Goal: Transaction & Acquisition: Purchase product/service

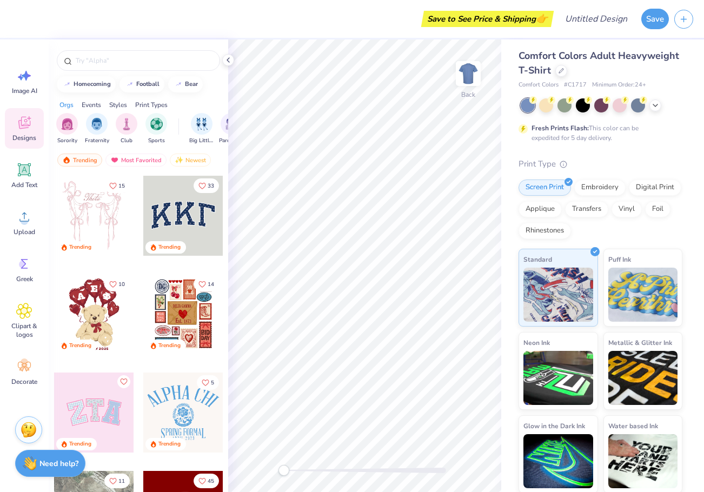
scroll to position [5, 0]
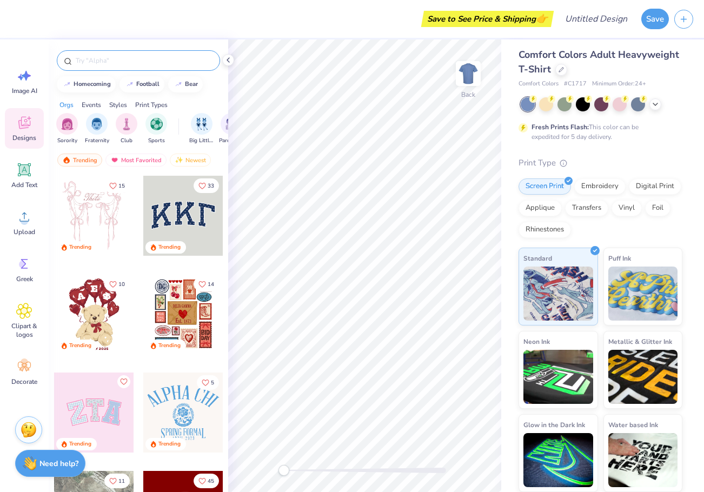
click at [143, 54] on div at bounding box center [138, 60] width 163 height 21
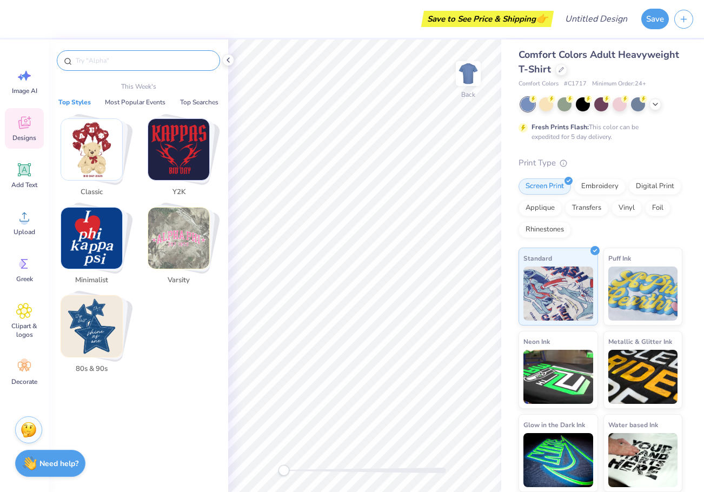
click at [137, 60] on input "text" at bounding box center [144, 60] width 139 height 11
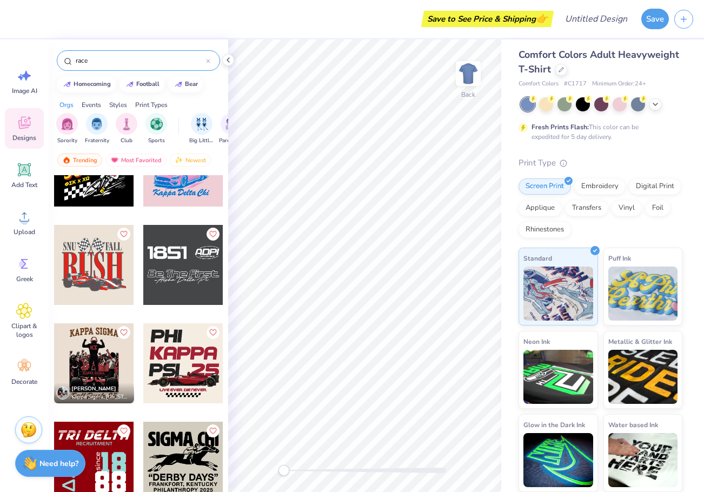
scroll to position [216, 0]
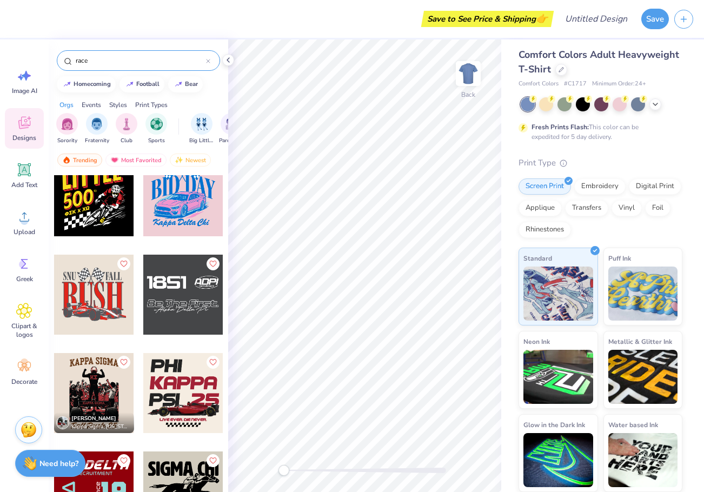
type input "race"
click at [63, 302] on div at bounding box center [23, 295] width 80 height 80
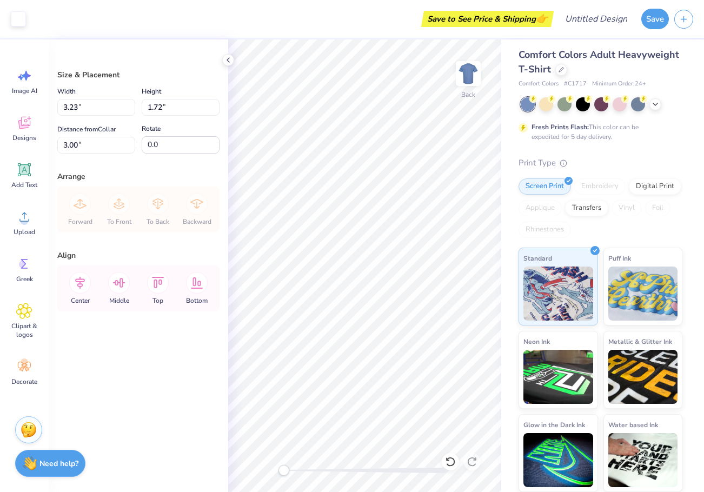
type input "7.26"
type input "3.86"
click at [568, 72] on div at bounding box center [562, 69] width 12 height 12
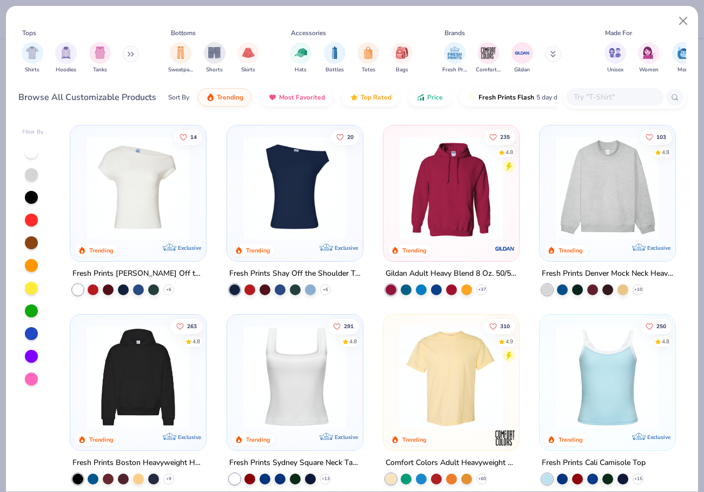
click at [155, 202] on img at bounding box center [138, 187] width 114 height 103
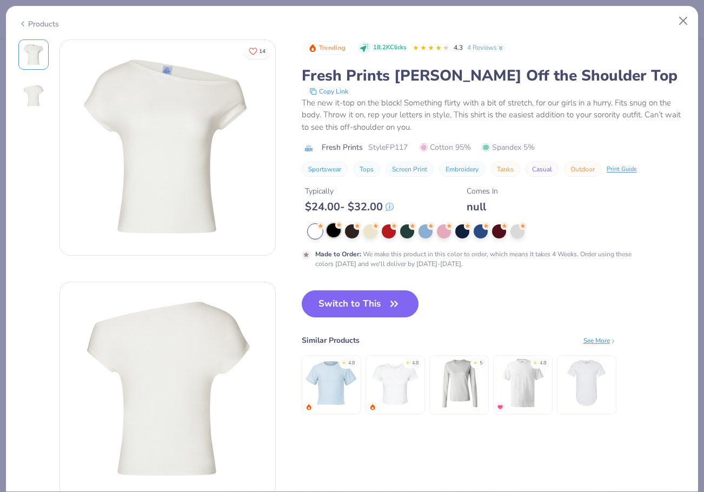
click at [332, 232] on div at bounding box center [334, 230] width 14 height 14
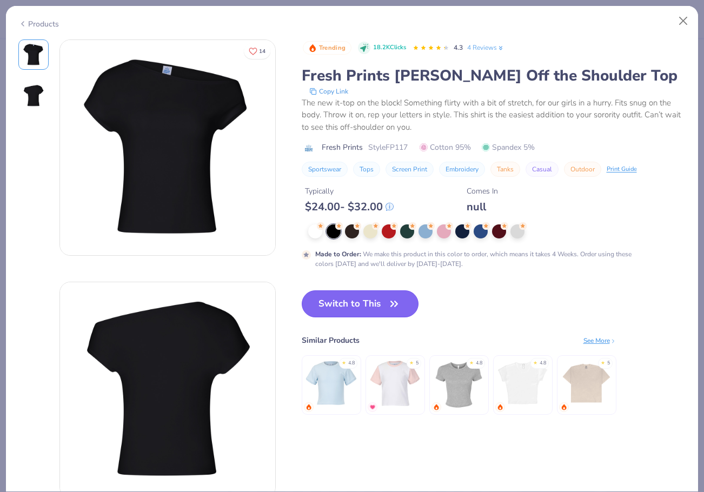
click at [391, 305] on icon "button" at bounding box center [394, 304] width 15 height 15
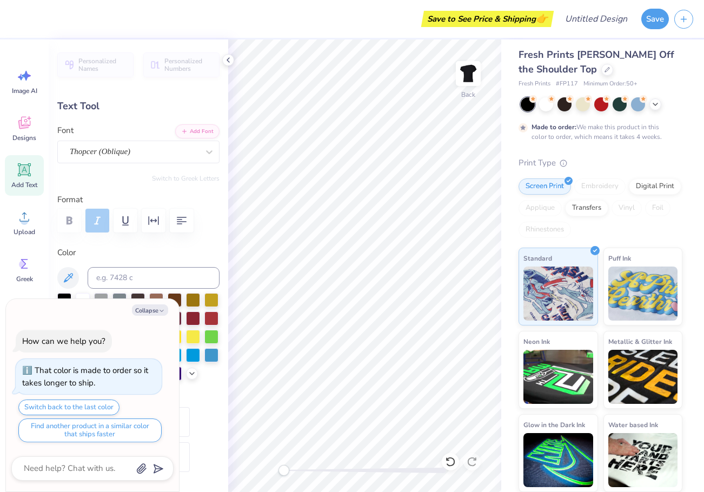
click at [170, 250] on label "Color" at bounding box center [138, 253] width 162 height 12
click at [151, 307] on button "Collapse" at bounding box center [150, 310] width 36 height 11
type textarea "x"
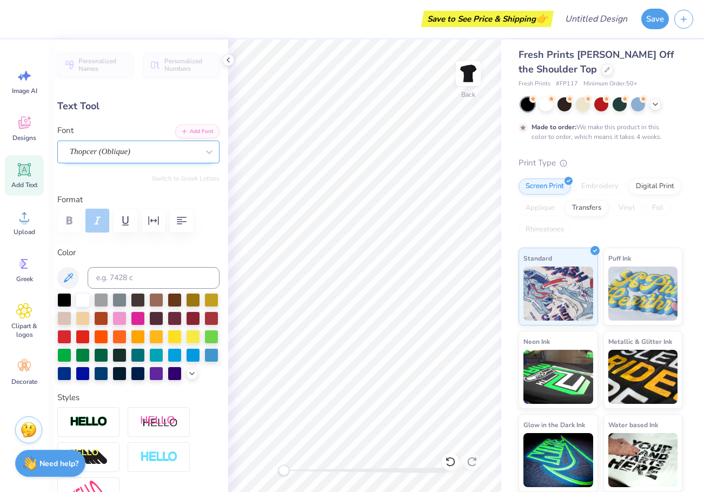
click at [137, 152] on div "Thopcer (Oblique)" at bounding box center [134, 151] width 131 height 17
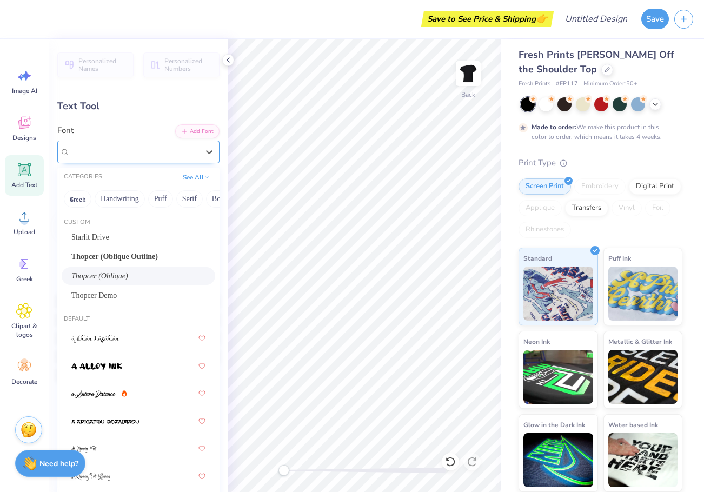
click at [130, 152] on span "Thopcer (Oblique)" at bounding box center [100, 152] width 61 height 12
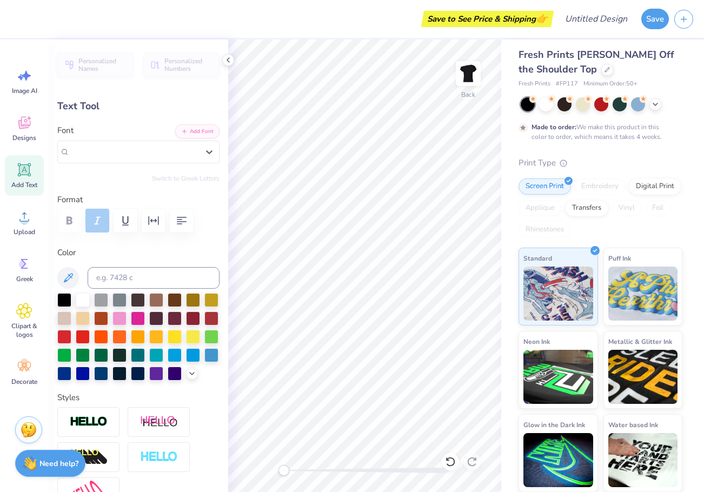
click at [93, 110] on div "Text Tool" at bounding box center [138, 106] width 162 height 15
click at [95, 103] on div "Text Tool" at bounding box center [138, 106] width 162 height 15
click at [133, 155] on div "Thopcer (Oblique)" at bounding box center [134, 151] width 131 height 17
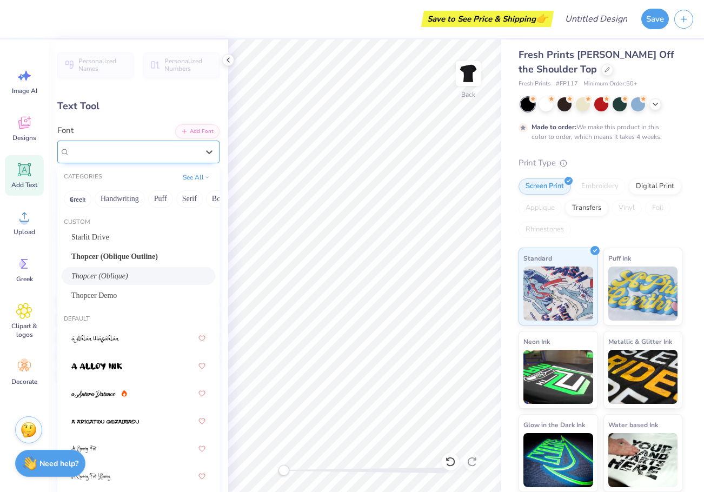
click at [130, 151] on span "Thopcer (Oblique)" at bounding box center [100, 152] width 61 height 12
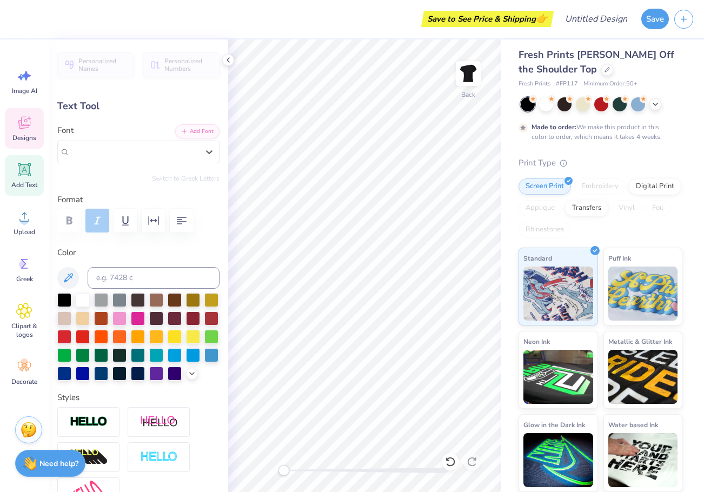
click at [20, 132] on div "Designs" at bounding box center [24, 128] width 39 height 41
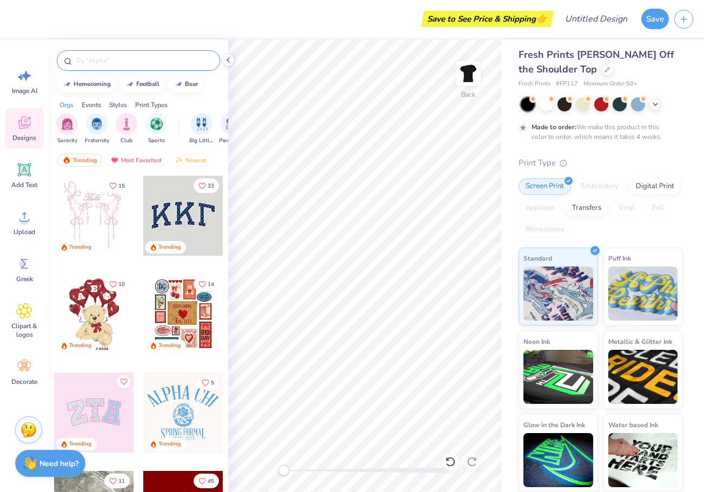
click at [114, 60] on input "text" at bounding box center [144, 60] width 139 height 11
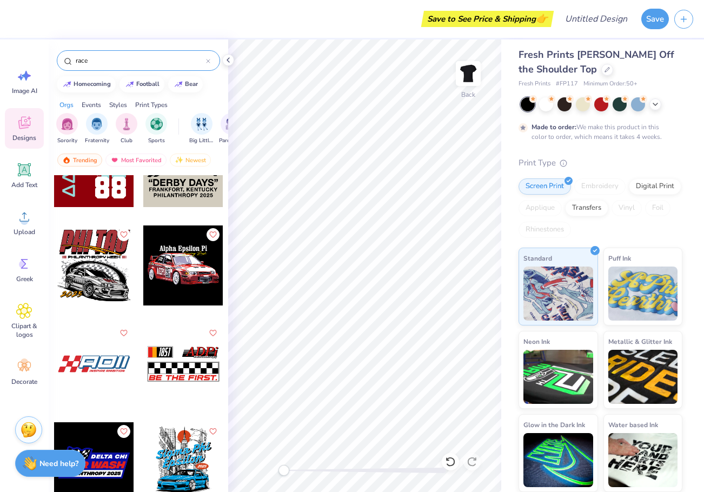
scroll to position [595, 0]
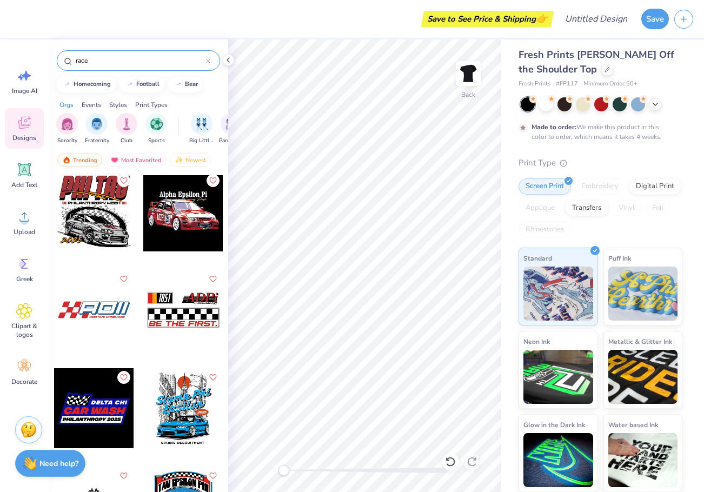
type input "race"
click at [181, 311] on div at bounding box center [183, 310] width 80 height 80
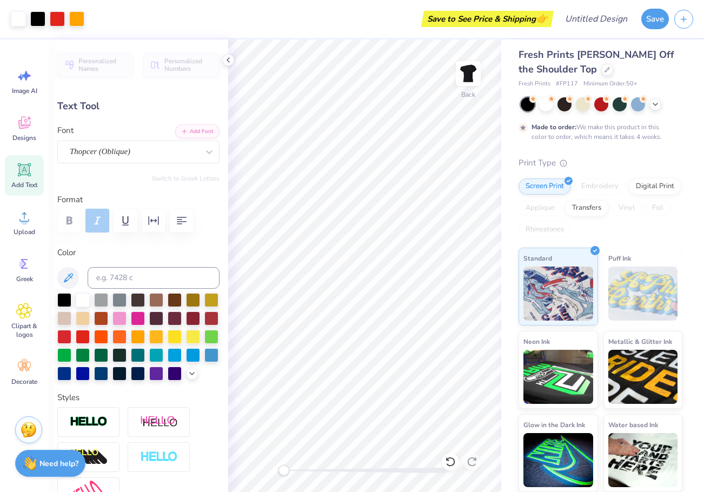
type input "4.54"
type input "0.42"
type input "6.41"
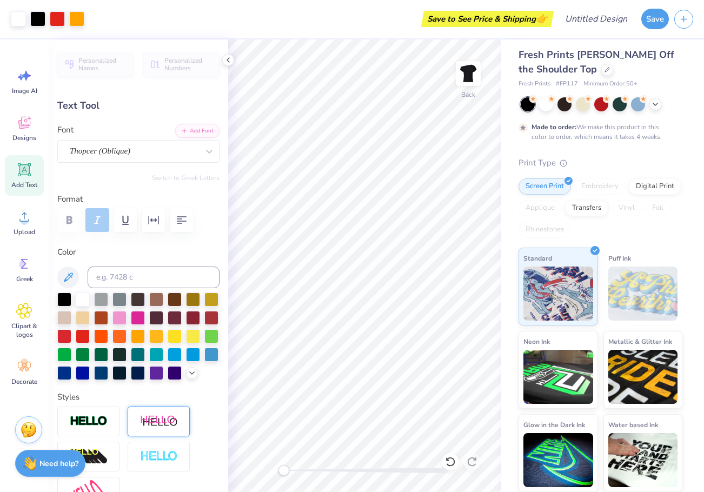
scroll to position [0, 0]
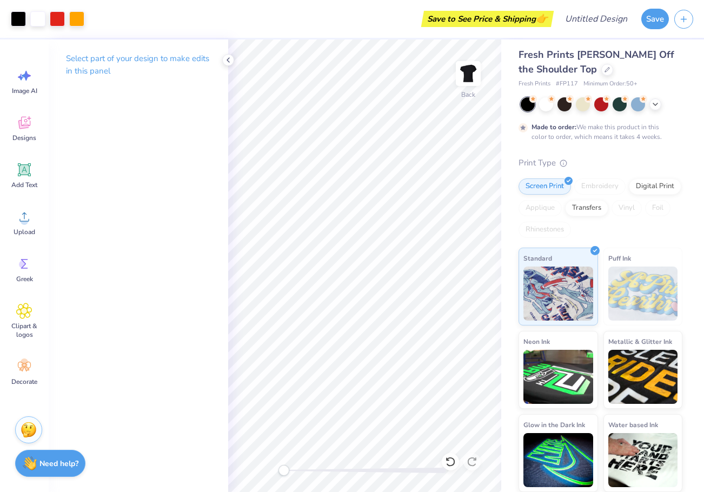
click at [225, 59] on icon at bounding box center [228, 60] width 9 height 9
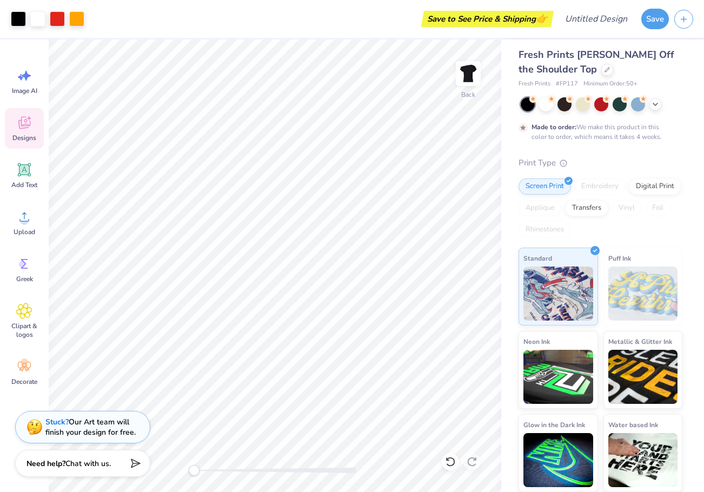
click at [36, 123] on div "Designs" at bounding box center [24, 128] width 39 height 41
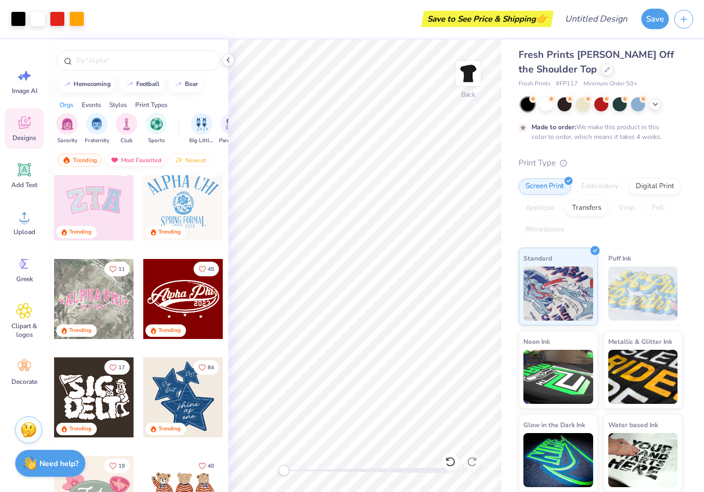
scroll to position [216, 0]
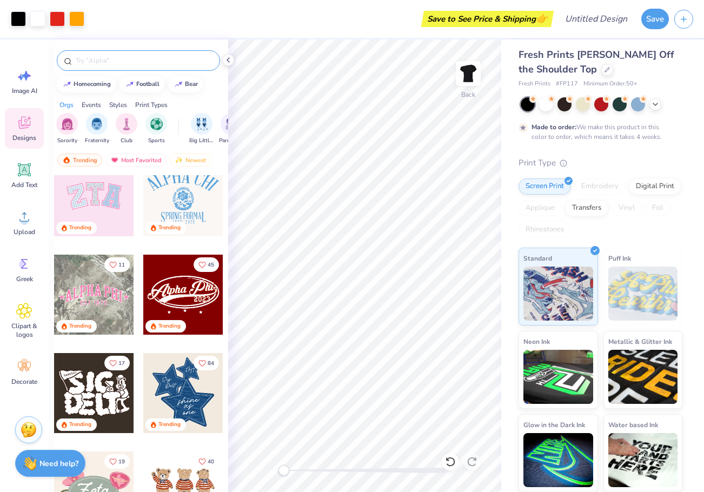
click at [117, 57] on input "text" at bounding box center [144, 60] width 139 height 11
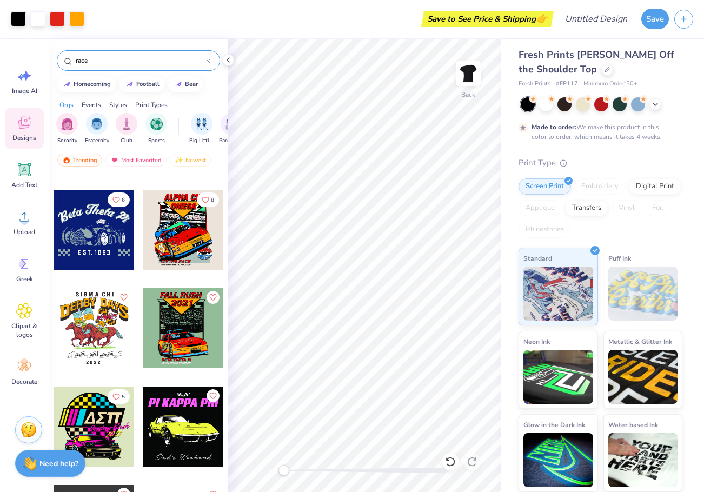
scroll to position [1677, 0]
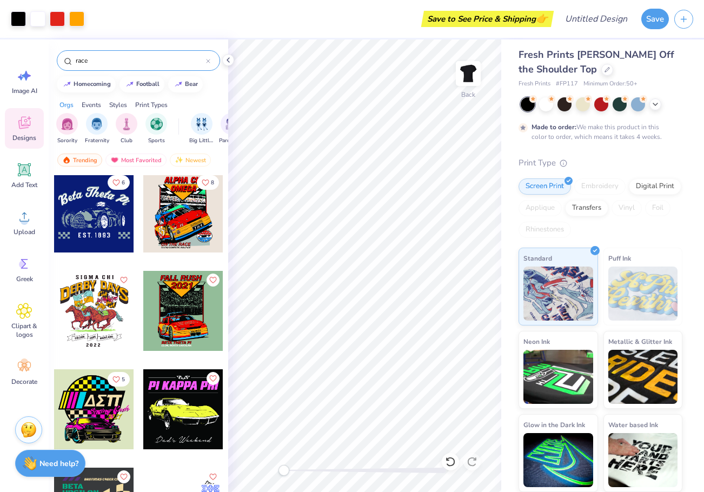
click at [107, 55] on div "race" at bounding box center [138, 60] width 163 height 21
click at [75, 60] on input "race" at bounding box center [140, 60] width 131 height 11
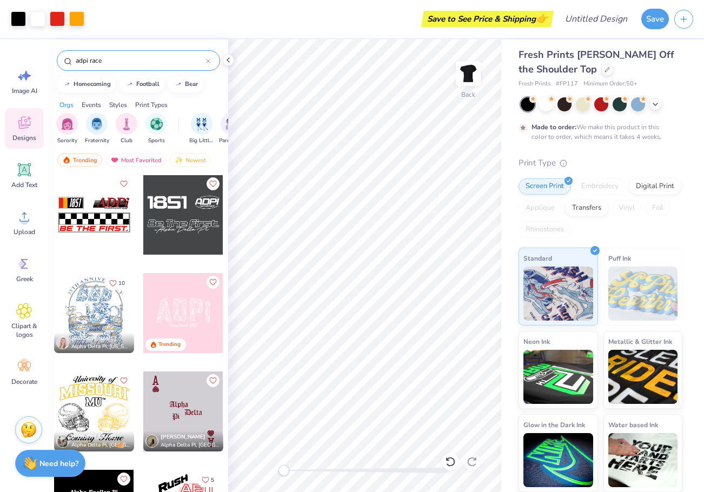
scroll to position [0, 0]
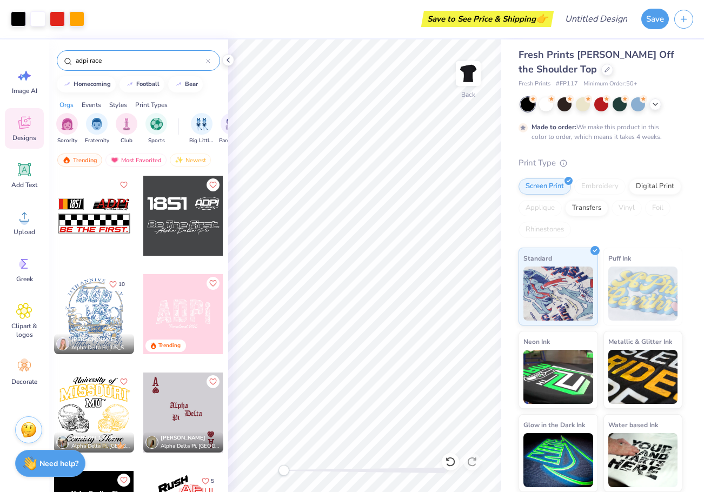
type input "adpi race"
click at [547, 105] on div at bounding box center [546, 103] width 14 height 14
click at [546, 107] on div at bounding box center [546, 103] width 14 height 14
click at [658, 107] on icon at bounding box center [655, 103] width 9 height 9
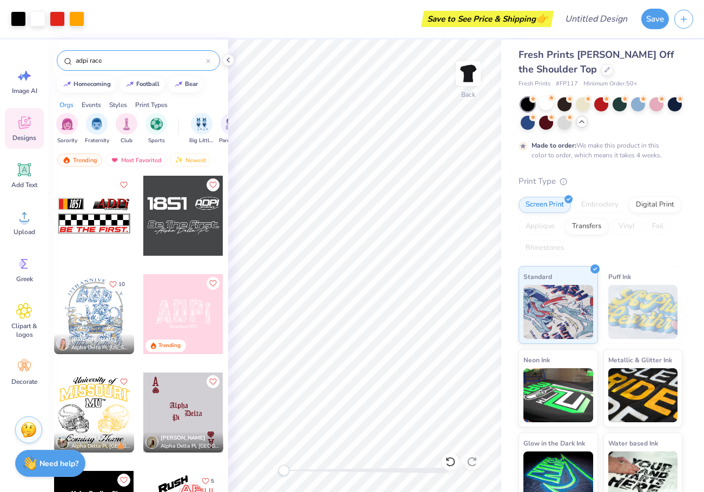
click at [587, 122] on icon at bounding box center [582, 121] width 9 height 9
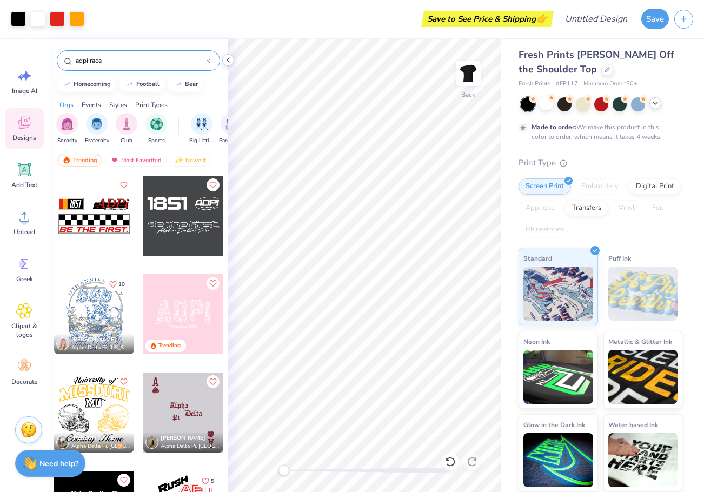
click at [227, 60] on icon at bounding box center [228, 60] width 9 height 9
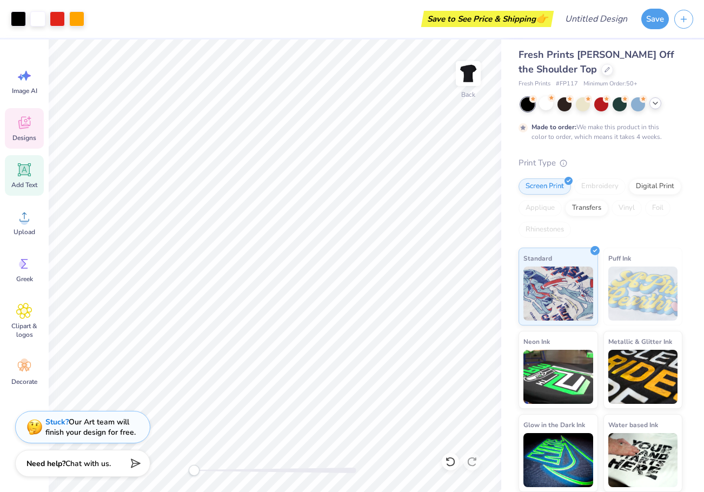
click at [23, 167] on icon at bounding box center [24, 170] width 10 height 10
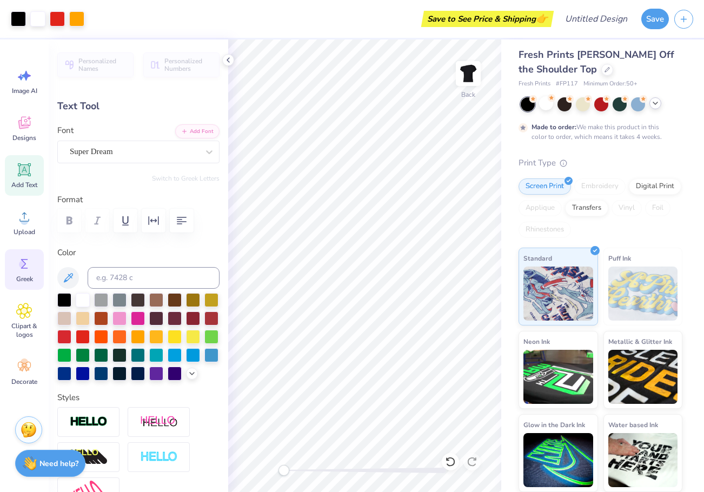
click at [35, 261] on div "Greek" at bounding box center [24, 269] width 39 height 41
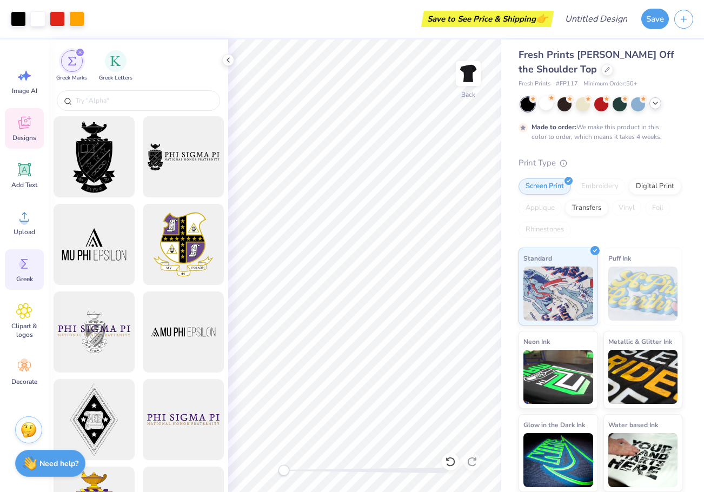
click at [22, 140] on span "Designs" at bounding box center [24, 138] width 24 height 9
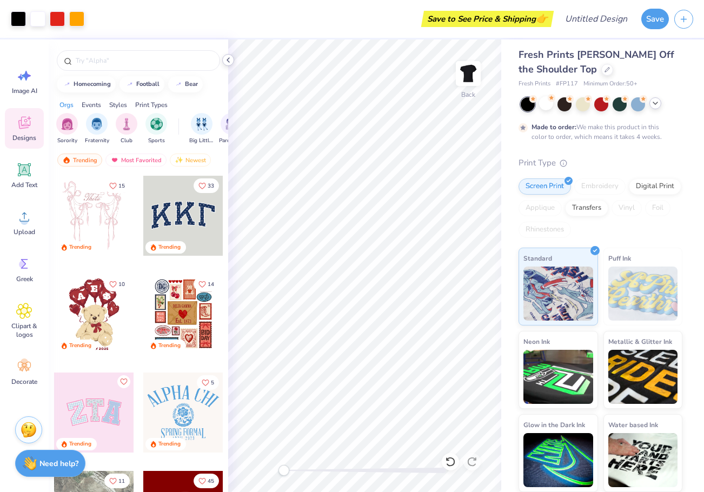
click at [231, 57] on icon at bounding box center [228, 60] width 9 height 9
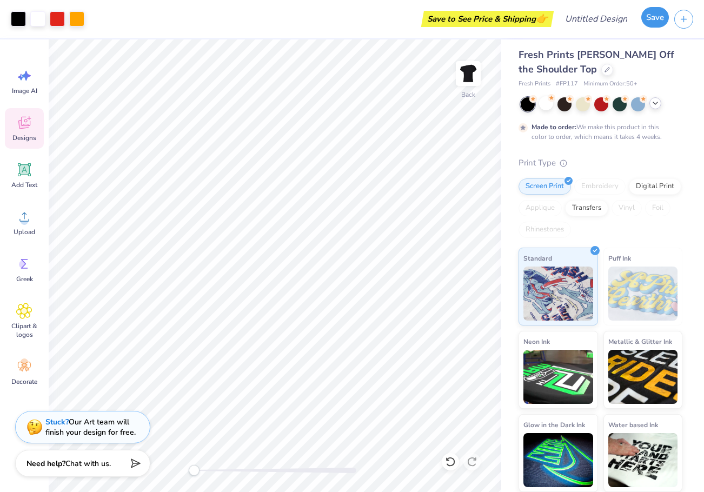
click at [662, 16] on button "Save" at bounding box center [656, 17] width 28 height 21
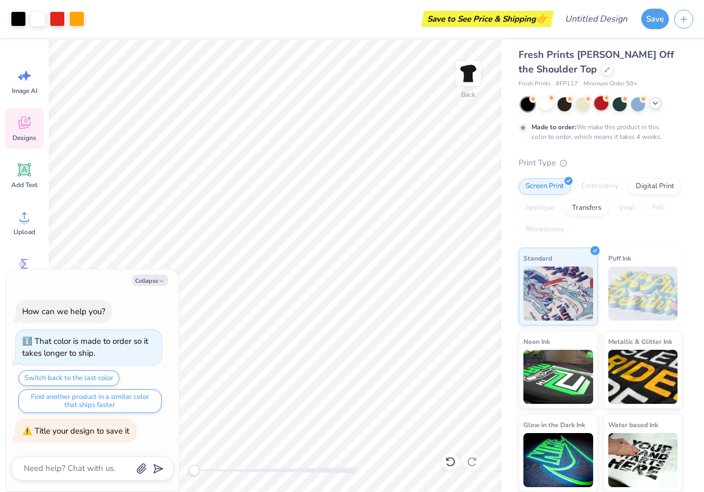
click at [599, 107] on div at bounding box center [602, 103] width 14 height 14
click at [577, 106] on div at bounding box center [583, 103] width 14 height 14
click at [563, 107] on div at bounding box center [565, 103] width 14 height 14
click at [605, 68] on icon at bounding box center [607, 68] width 5 height 5
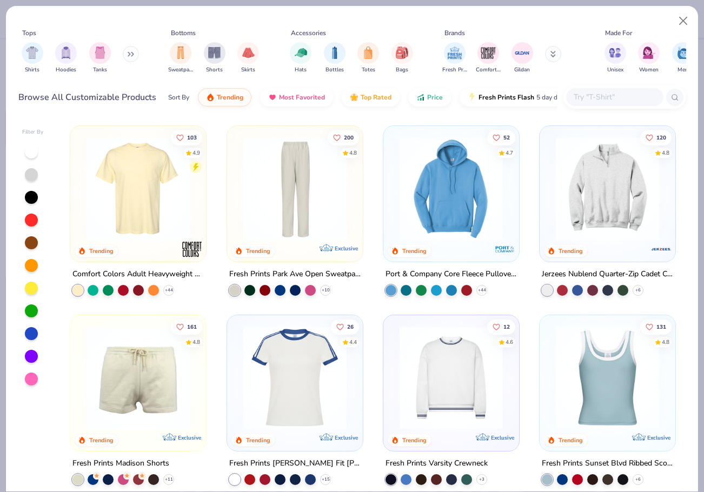
scroll to position [866, 0]
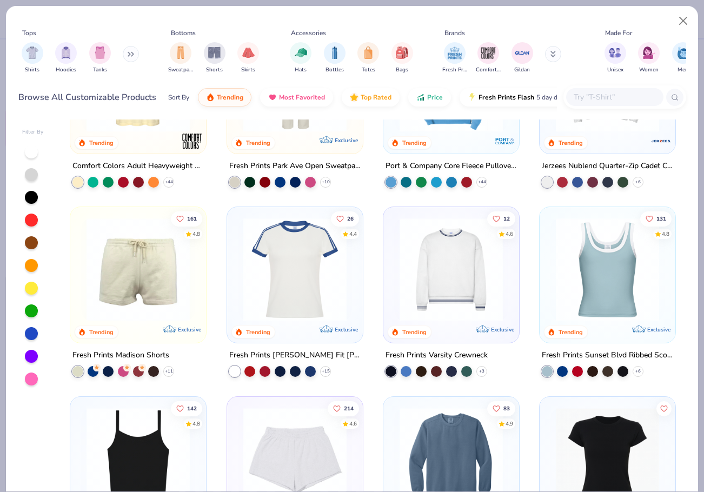
click at [284, 293] on img at bounding box center [295, 269] width 114 height 103
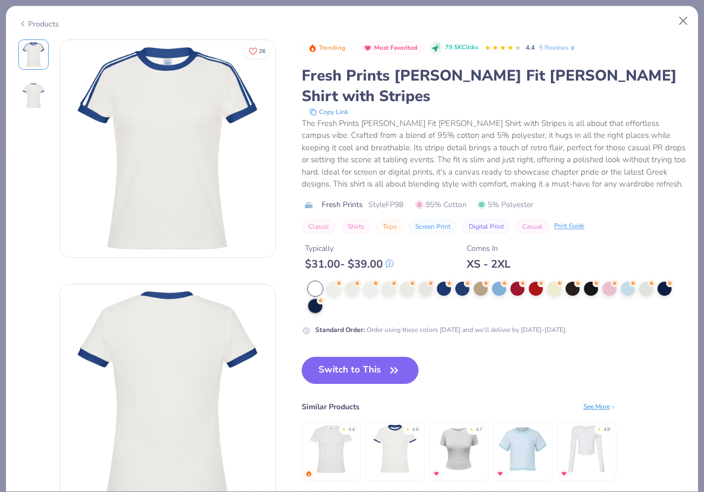
click at [317, 306] on div at bounding box center [315, 306] width 14 height 14
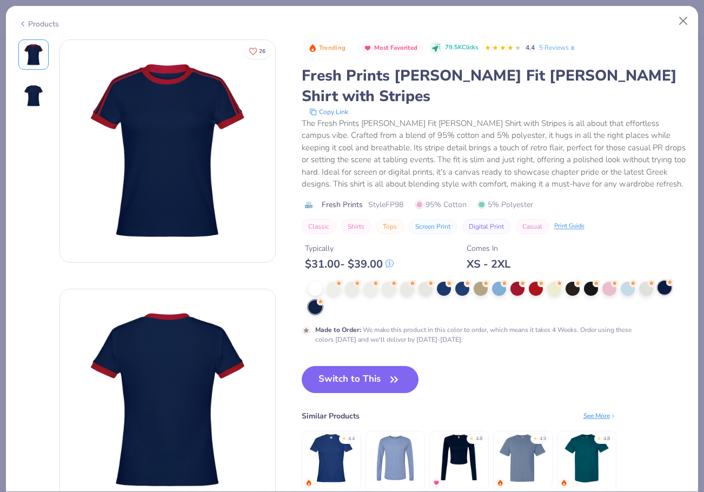
click at [663, 287] on div at bounding box center [665, 288] width 14 height 14
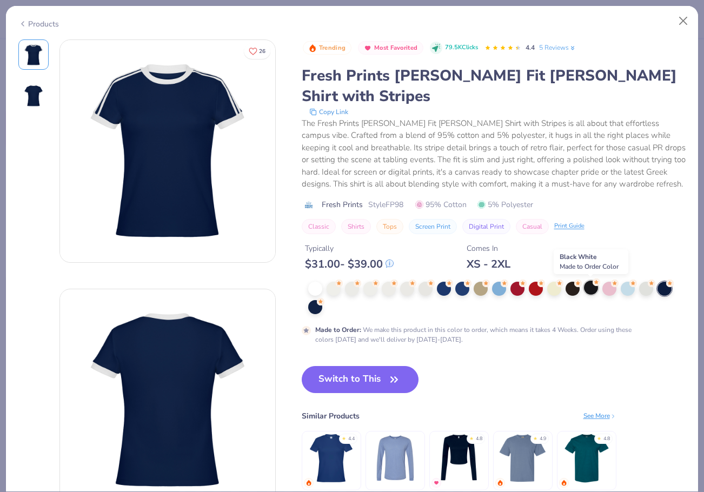
click at [587, 288] on div at bounding box center [591, 288] width 14 height 14
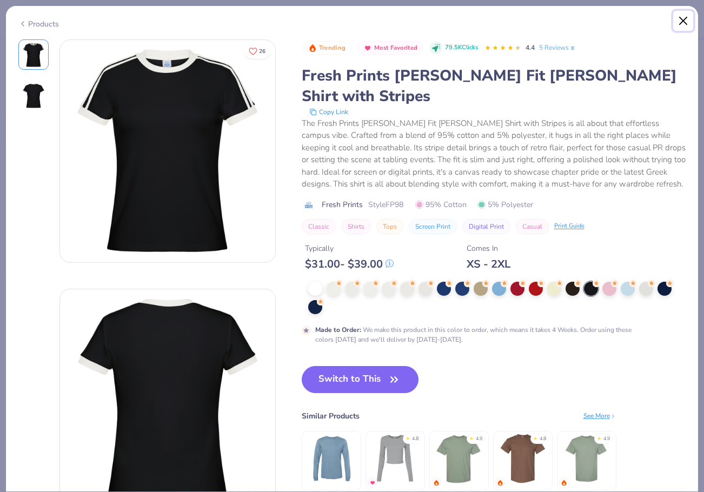
click at [679, 19] on button "Close" at bounding box center [684, 21] width 21 height 21
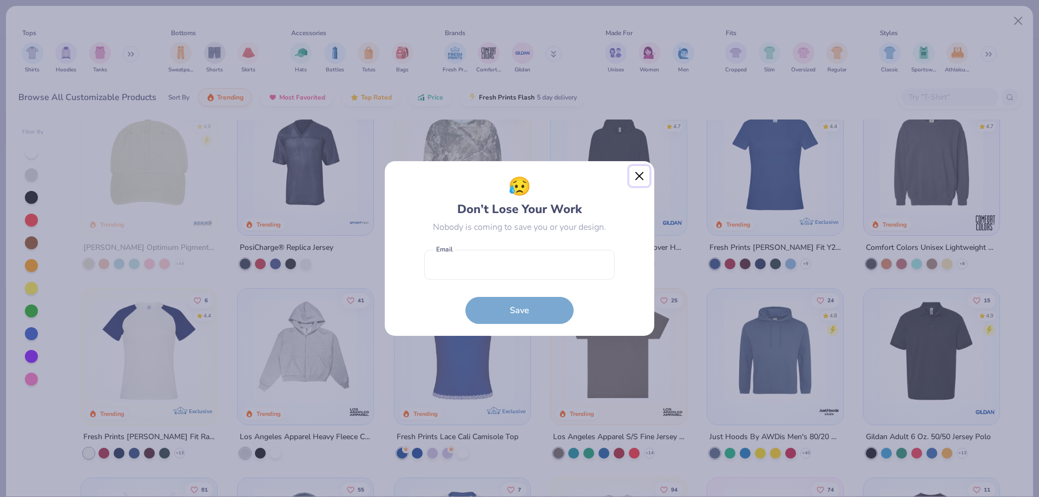
click at [642, 176] on button "Close" at bounding box center [639, 176] width 21 height 21
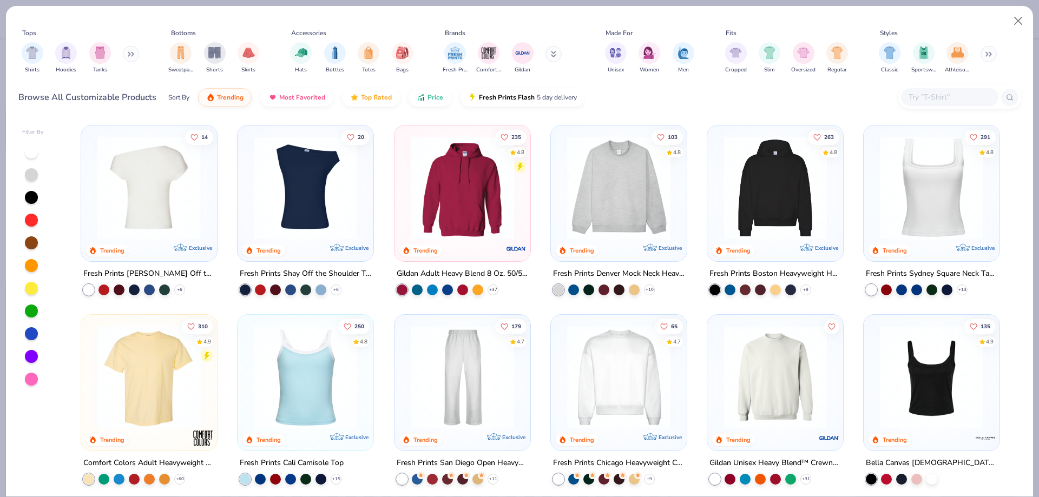
click at [92, 205] on img at bounding box center [35, 187] width 114 height 103
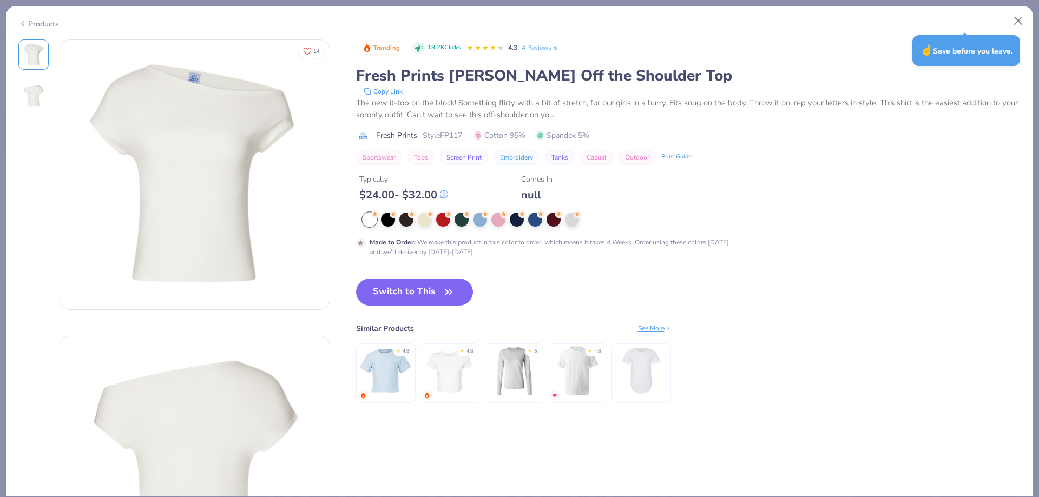
type textarea "x"
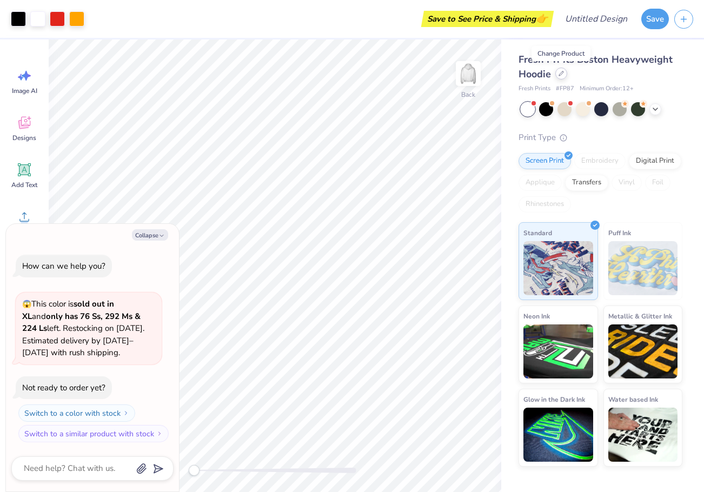
click at [557, 74] on div at bounding box center [562, 74] width 12 height 12
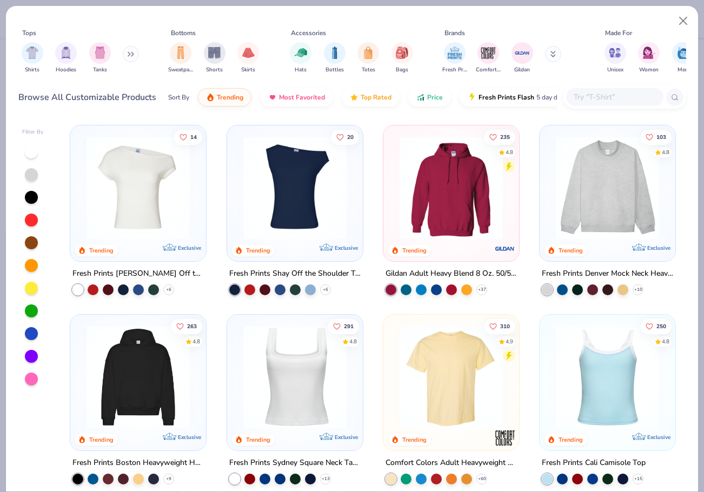
click at [34, 197] on div at bounding box center [31, 197] width 13 height 13
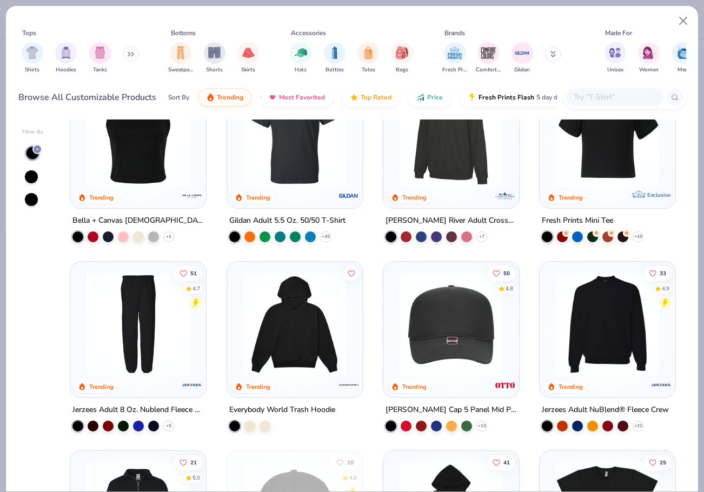
scroll to position [1028, 0]
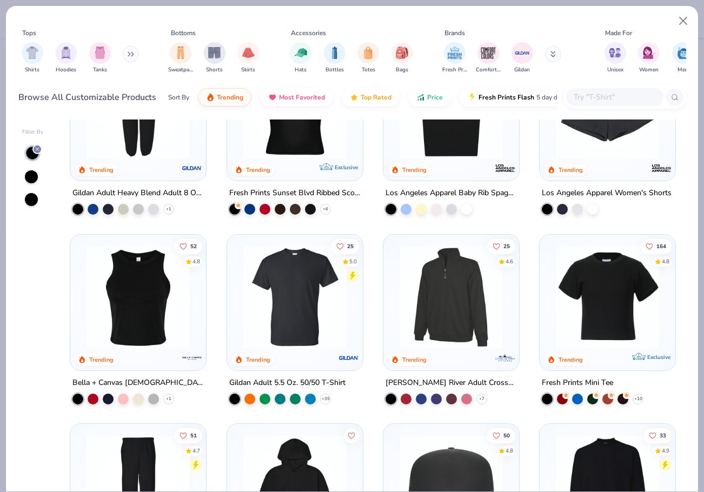
click at [154, 284] on img at bounding box center [138, 296] width 114 height 103
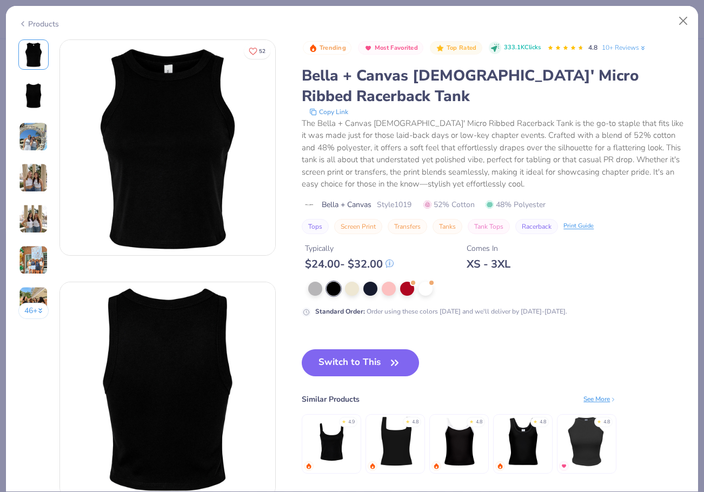
click at [39, 136] on img at bounding box center [33, 136] width 29 height 29
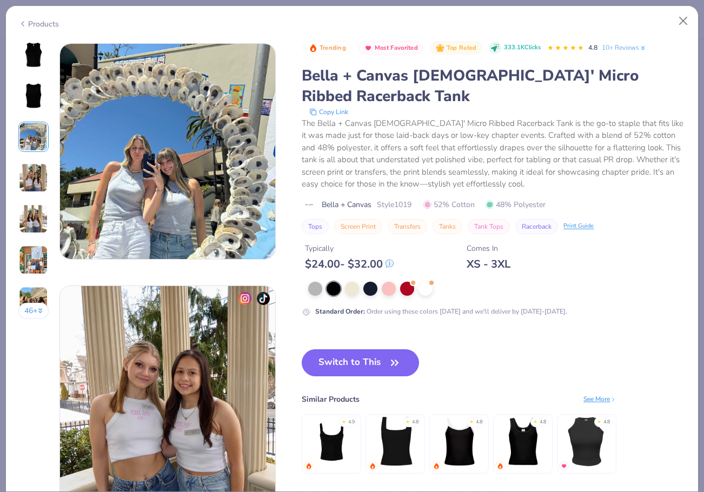
scroll to position [485, 0]
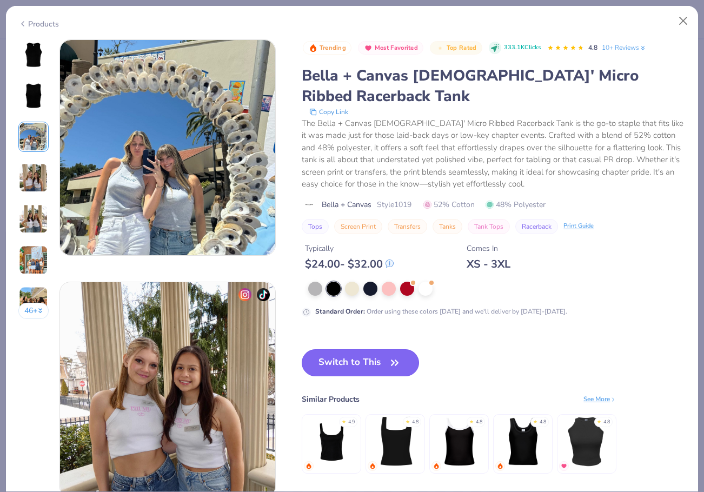
click at [345, 360] on button "Switch to This" at bounding box center [360, 363] width 117 height 27
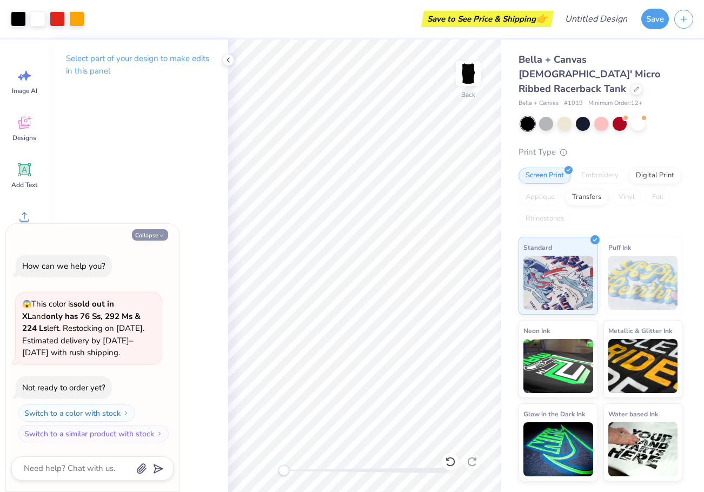
click at [156, 234] on button "Collapse" at bounding box center [150, 234] width 36 height 11
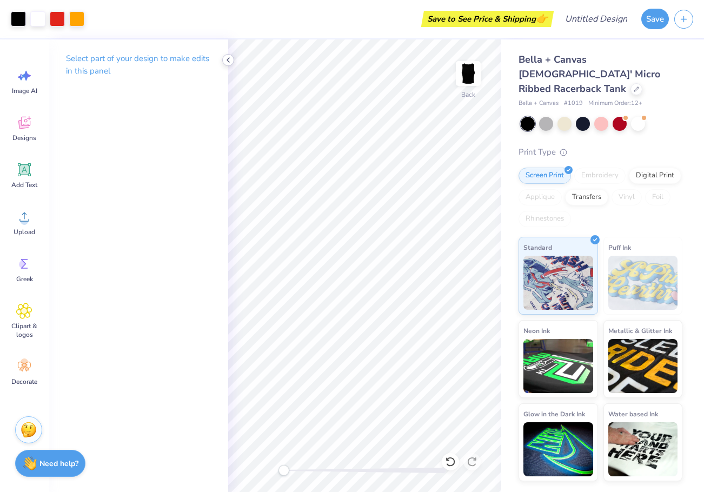
click at [231, 62] on icon at bounding box center [228, 60] width 9 height 9
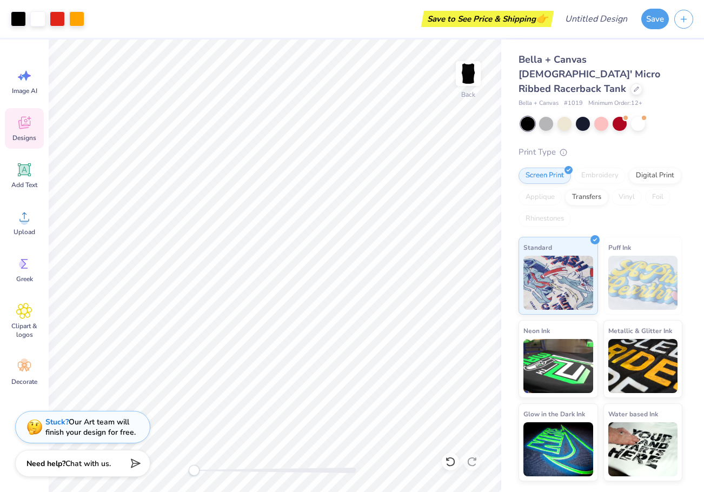
click at [21, 122] on icon at bounding box center [24, 124] width 10 height 9
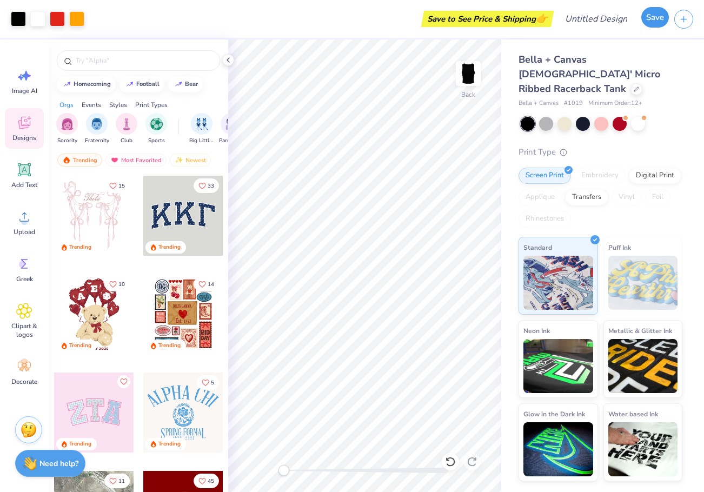
click at [656, 17] on button "Save" at bounding box center [656, 17] width 28 height 21
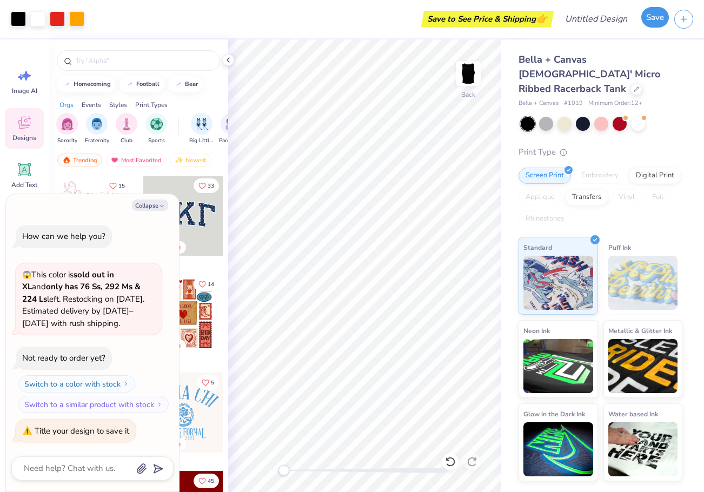
click at [652, 21] on button "Save" at bounding box center [656, 17] width 28 height 21
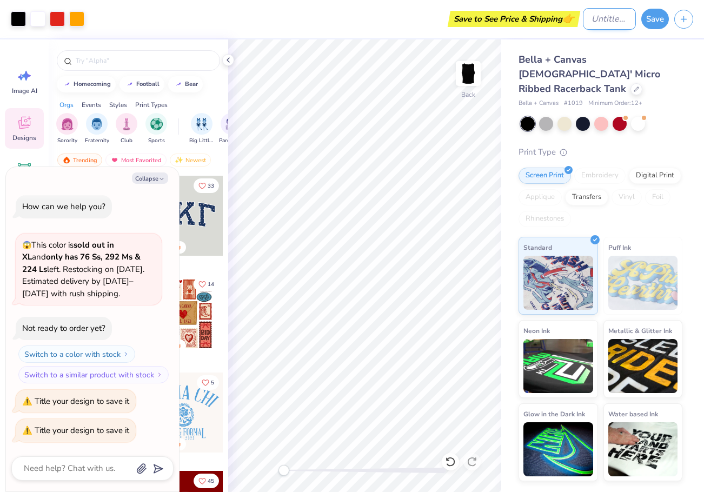
type textarea "x"
click at [592, 17] on input "Design Title" at bounding box center [609, 19] width 53 height 22
type input "A"
type textarea "x"
type input "AD"
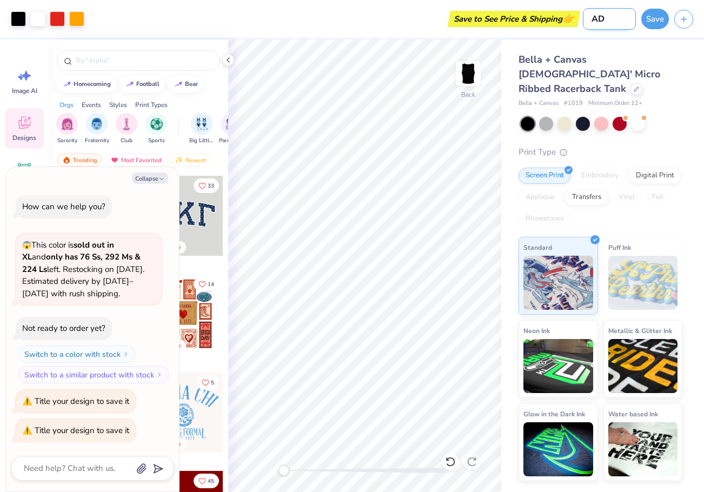
type textarea "x"
type input "ADP"
type textarea "x"
type input "ADPI"
type textarea "x"
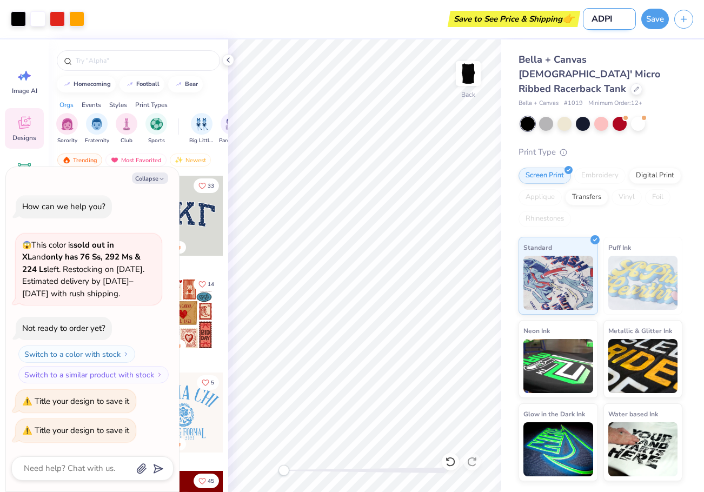
type input "ADPI"
type textarea "x"
type input "ADPI B"
type textarea "x"
type input "ADPI BI"
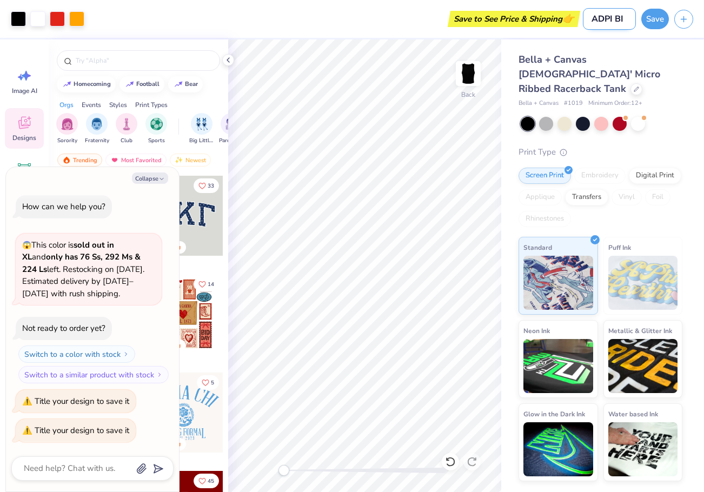
type textarea "x"
type input "ADPI BIG"
type textarea "x"
type input "ADPI BIG"
type textarea "x"
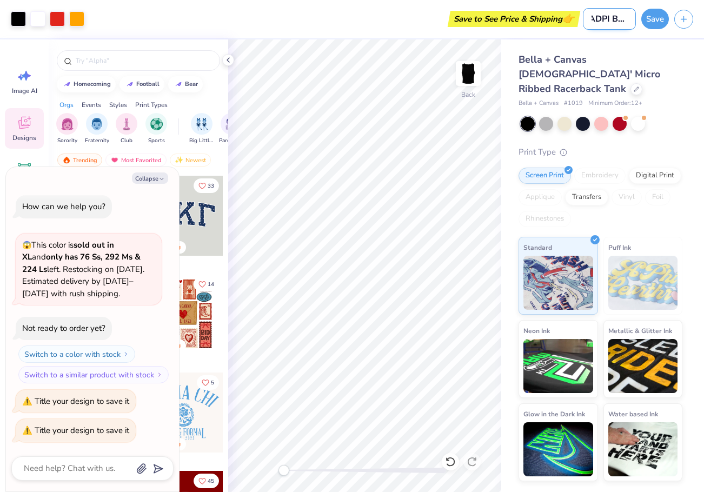
type input "ADPI BIG L"
type textarea "x"
type input "ADPI BIG LIU"
type textarea "x"
type input "ADPI BIG LIUT"
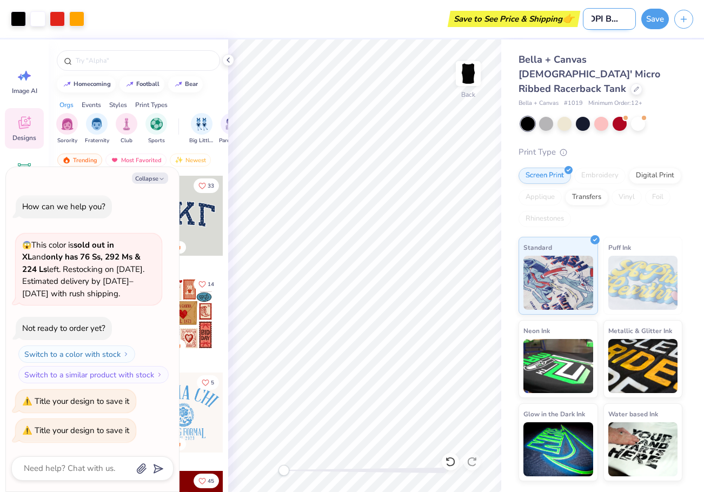
type textarea "x"
type input "ADPI BIG LIUTT"
type textarea "x"
type input "ADPI BIG LIUTTL"
type textarea "x"
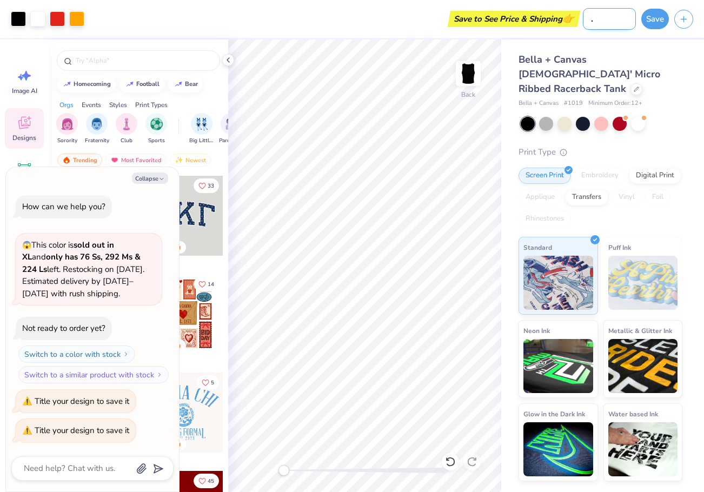
type input "ADPI BIG LIUTTLE"
type textarea "x"
type input "ADPI BIG LIUTTL"
type textarea "x"
type input "ADPI BIG LIUTT"
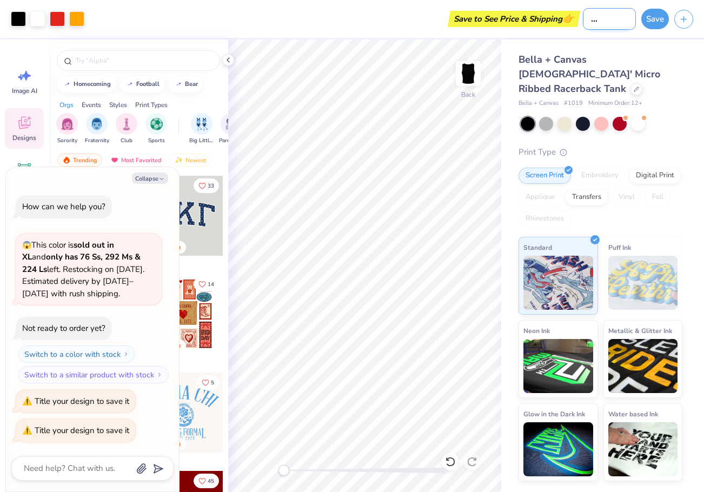
type textarea "x"
type input "ADPI BIG LIUT"
type textarea "x"
type input "ADPI BIG LIU"
type textarea "x"
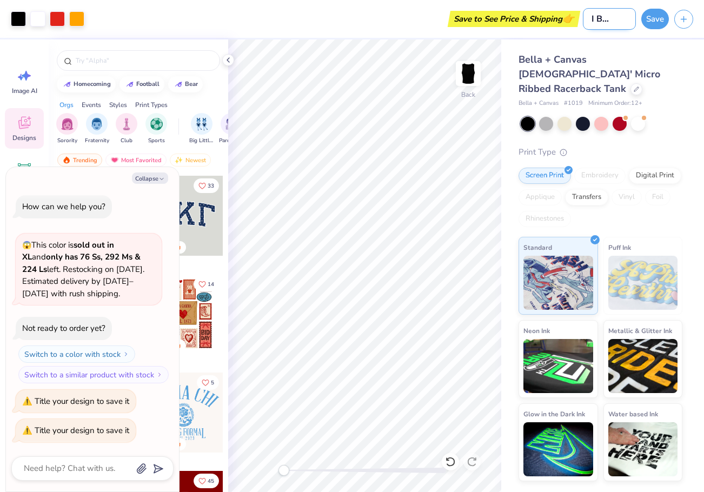
type input "ADPI BIG LI"
type textarea "x"
type input "ADPI BIG LIT"
type textarea "x"
type input "ADPI BIG LITT"
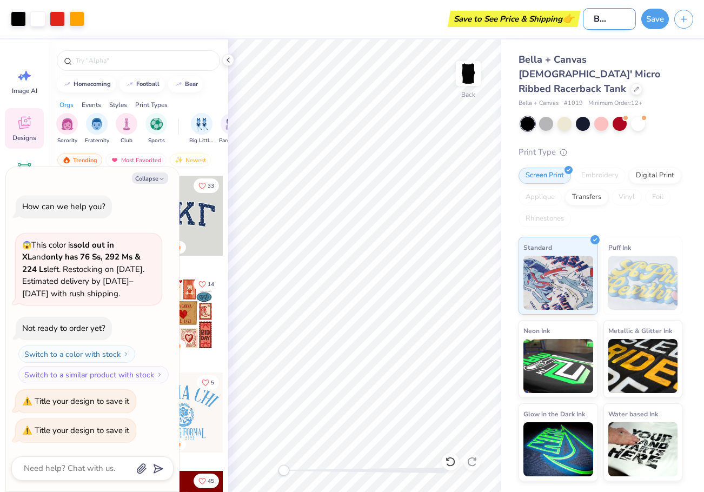
type textarea "x"
type input "ADPI BIG LITTL"
type textarea "x"
type input "ADPI BIG LITTLE"
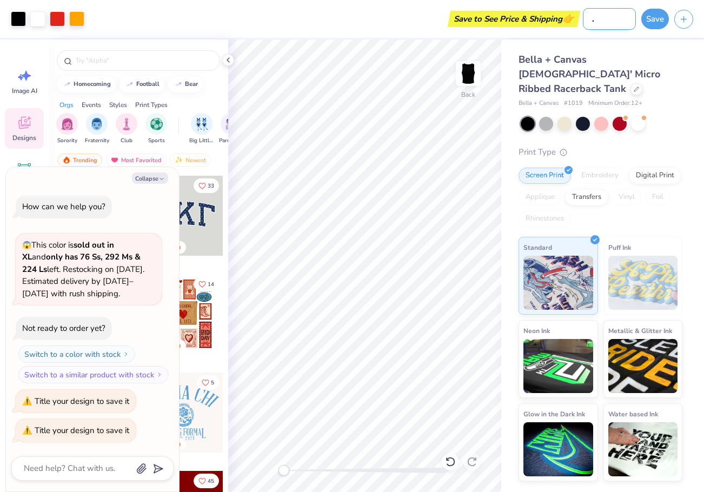
type textarea "x"
type input "ADPI BIG LITTLE"
click at [647, 17] on button "Save" at bounding box center [656, 17] width 28 height 21
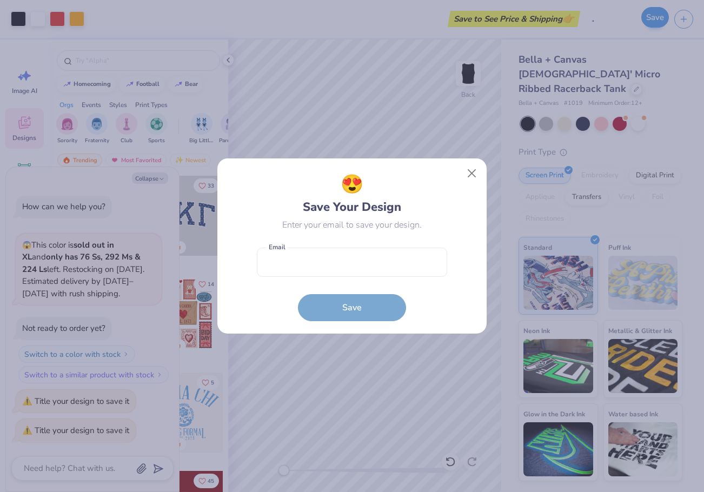
scroll to position [0, 0]
click at [376, 268] on input "email" at bounding box center [352, 263] width 190 height 30
type input "valerieherrera777@gmail.com"
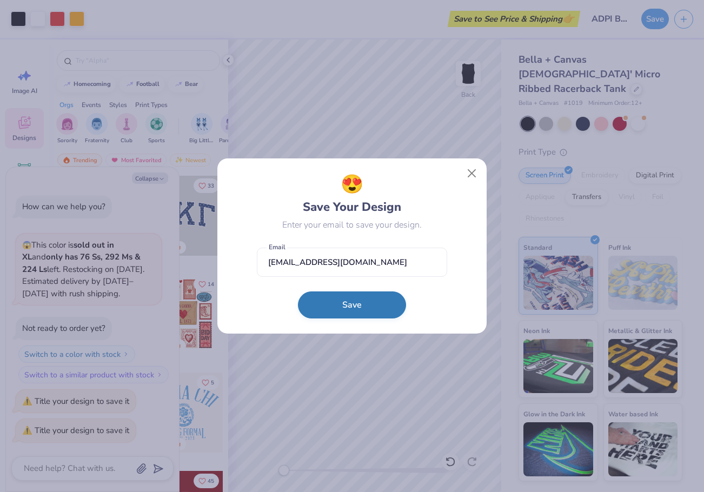
click at [354, 306] on button "Save" at bounding box center [352, 305] width 108 height 27
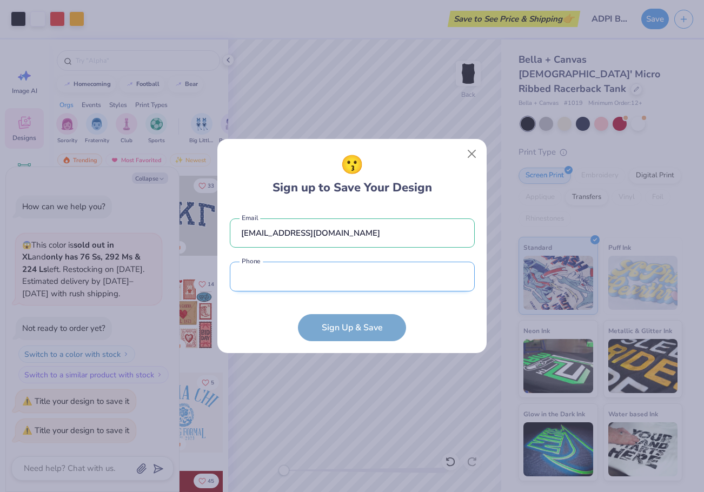
click at [291, 285] on input "tel" at bounding box center [352, 277] width 245 height 30
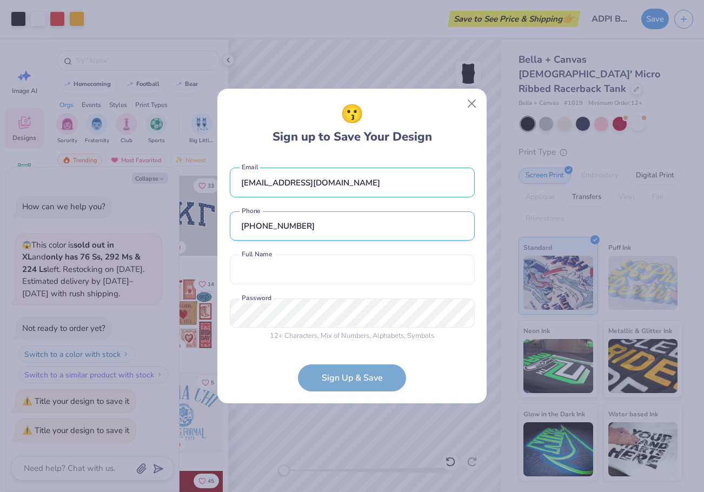
type input "(305) 297-7325"
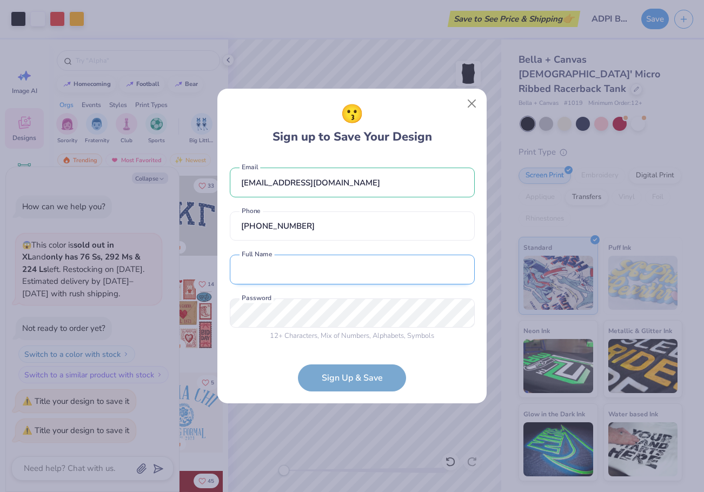
click at [292, 268] on input "text" at bounding box center [352, 270] width 245 height 30
type input "Valerie Herrera"
click at [367, 378] on form "valerieherrera777@gmail.com Email (305) 297-7325 Phone Valerie Herrera Full Nam…" at bounding box center [352, 274] width 245 height 235
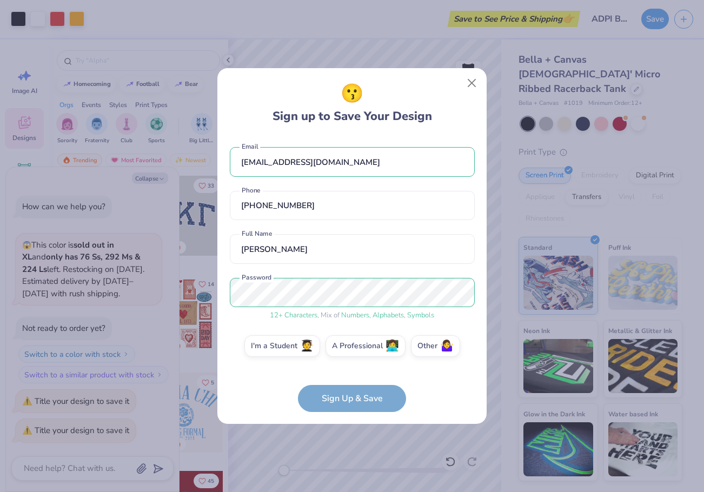
click at [355, 393] on form "valerieherrera777@gmail.com Email (305) 297-7325 Phone Valerie Herrera Full Nam…" at bounding box center [352, 274] width 245 height 276
click at [302, 343] on span "🧑‍🎓" at bounding box center [307, 345] width 14 height 12
click at [349, 345] on input "I'm a Student 🧑‍🎓" at bounding box center [352, 348] width 7 height 7
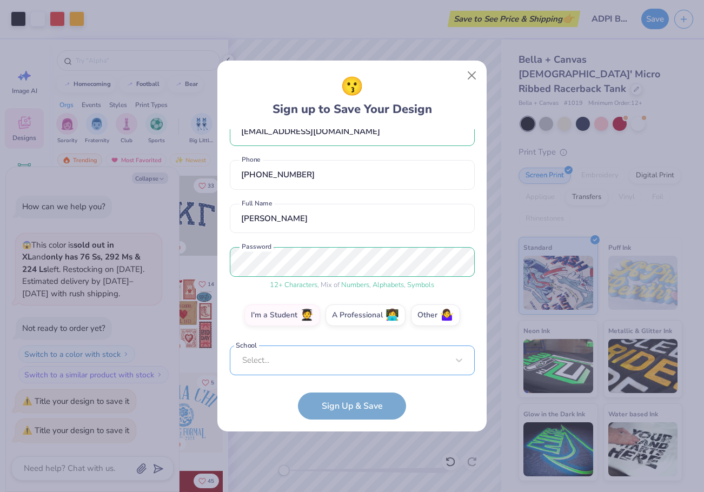
click at [322, 366] on div "valerieherrera777@gmail.com Email (305) 297-7325 Phone Valerie Herrera Full Nam…" at bounding box center [352, 252] width 245 height 246
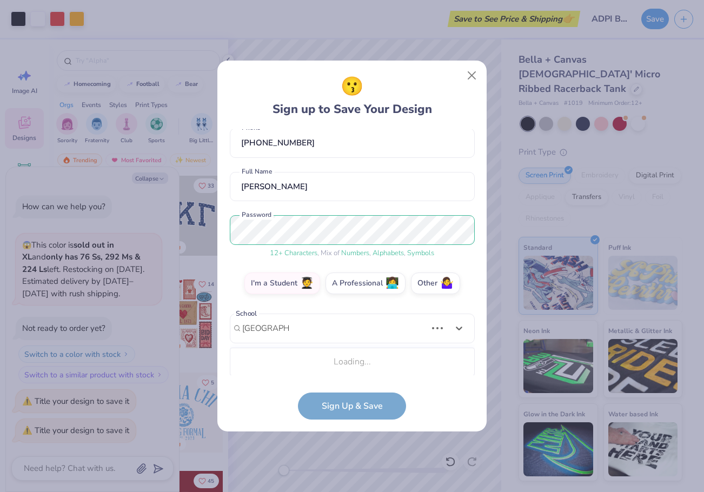
scroll to position [191, 0]
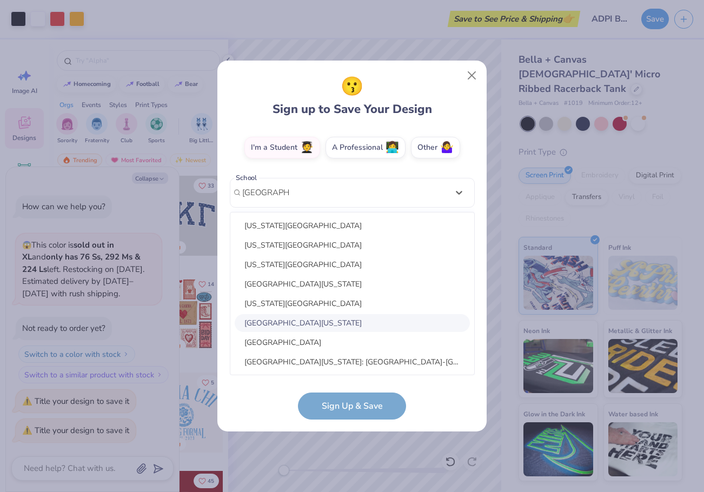
click at [309, 319] on div "University of South Florida" at bounding box center [352, 323] width 235 height 18
type input "south florida"
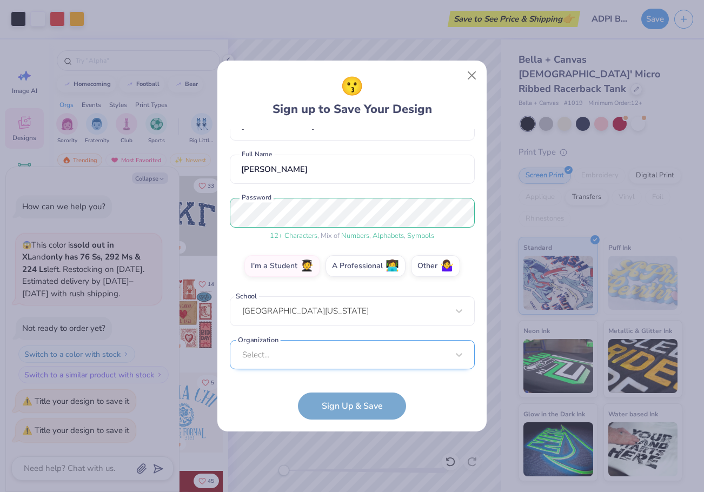
click at [307, 350] on div "Select..." at bounding box center [352, 355] width 245 height 30
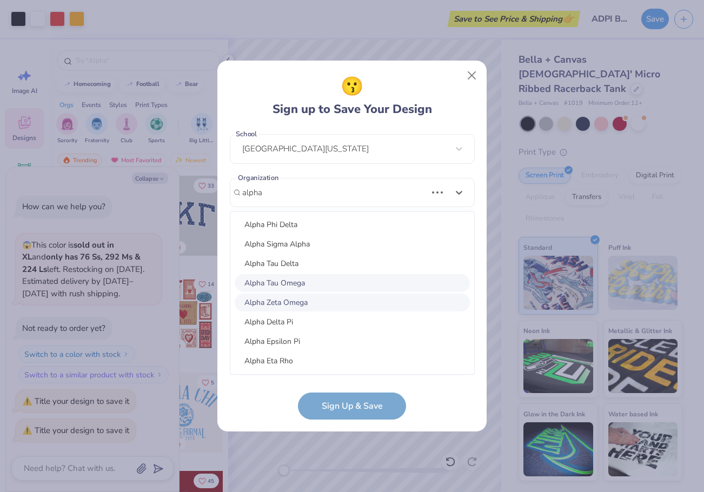
scroll to position [449, 0]
click at [301, 303] on div "Alpha Delta Pi" at bounding box center [352, 303] width 235 height 18
type input "alpha"
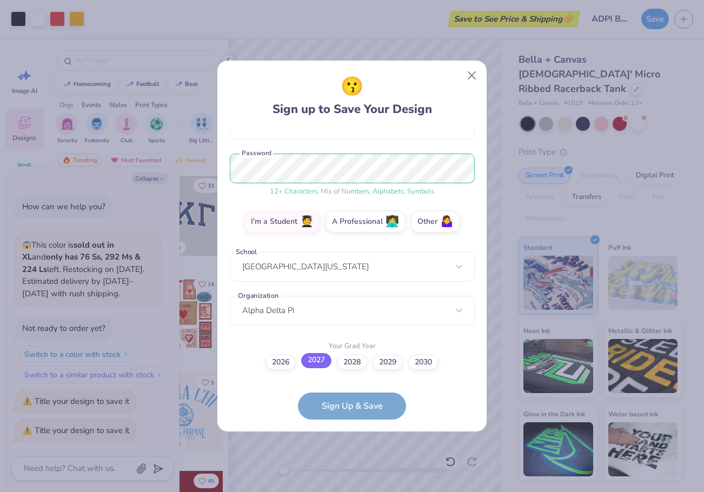
click at [315, 365] on label "2027" at bounding box center [316, 360] width 30 height 15
click at [349, 476] on input "2027" at bounding box center [352, 479] width 7 height 7
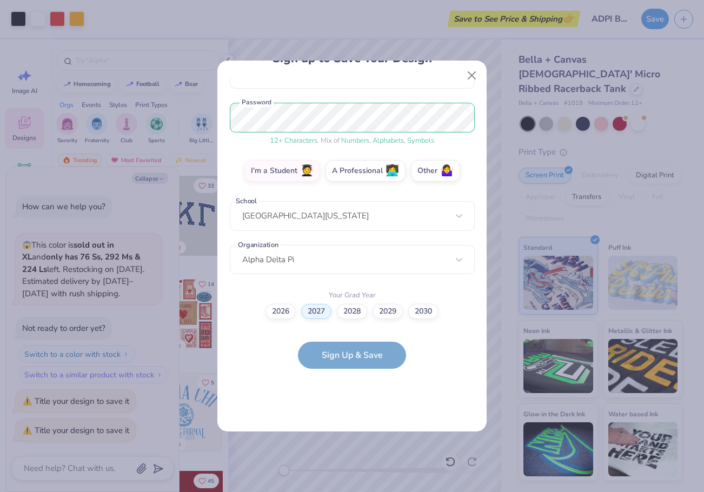
scroll to position [0, 0]
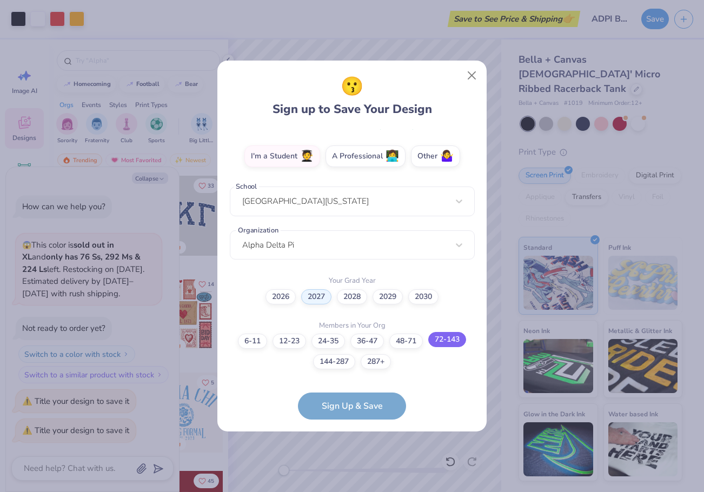
click at [448, 342] on label "72-143" at bounding box center [448, 339] width 38 height 15
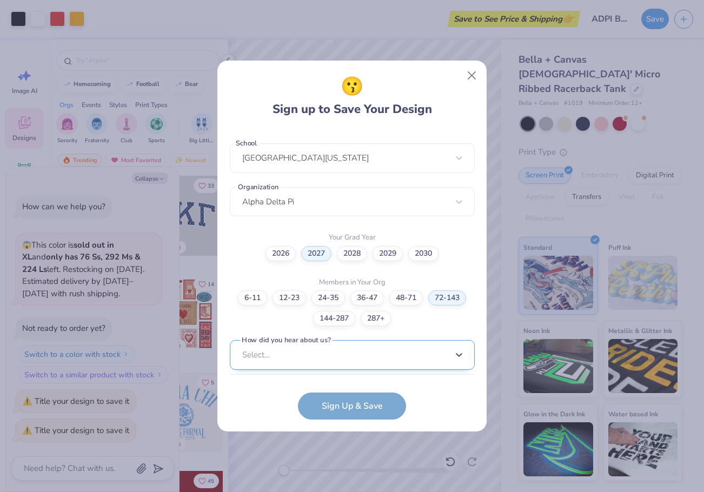
click at [321, 361] on div "option Word of Mouth focused, 8 of 15. 15 results available. Use Up and Down to…" at bounding box center [352, 438] width 245 height 197
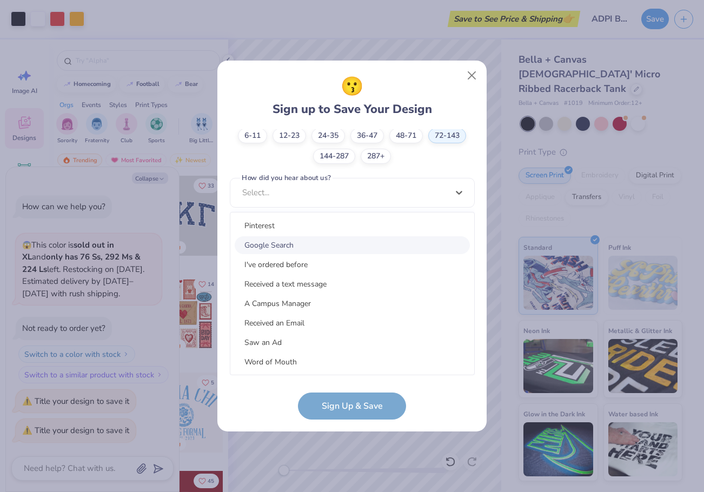
click at [288, 242] on div "Google Search" at bounding box center [352, 245] width 235 height 18
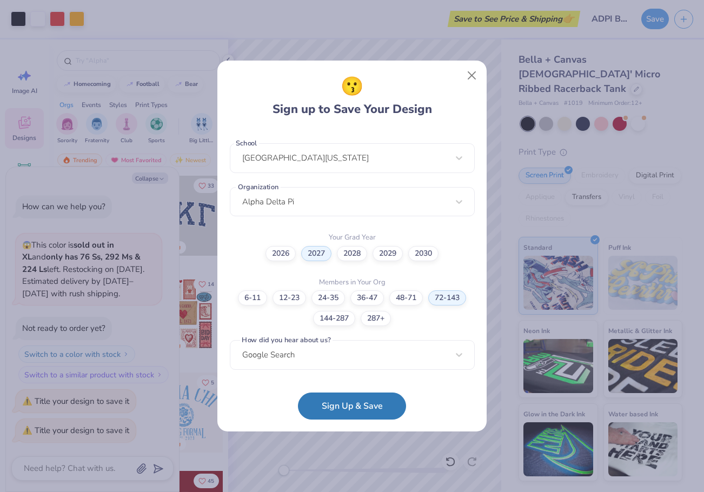
scroll to position [226, 0]
click at [368, 400] on button "Sign Up & Save" at bounding box center [352, 403] width 108 height 27
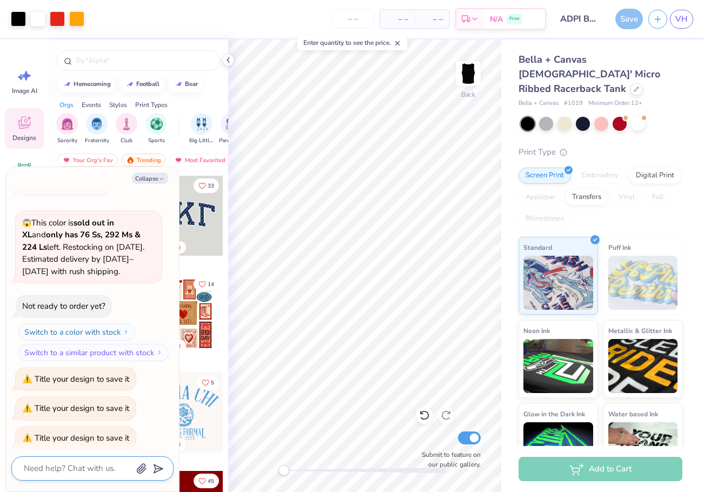
scroll to position [32, 0]
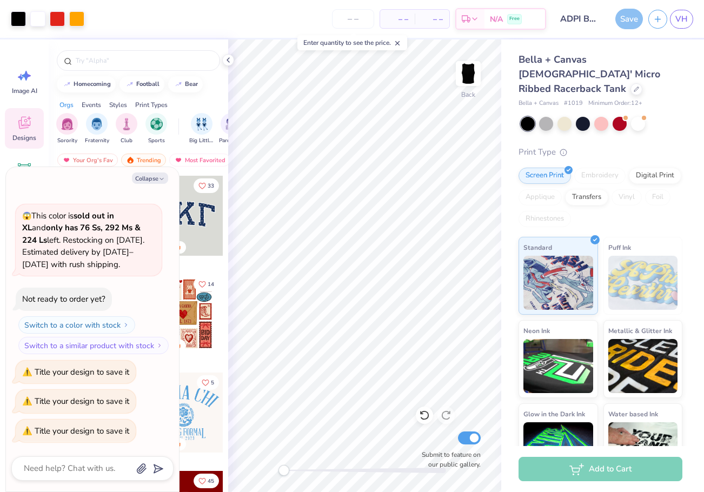
click at [583, 470] on div "Add to Cart" at bounding box center [601, 469] width 164 height 24
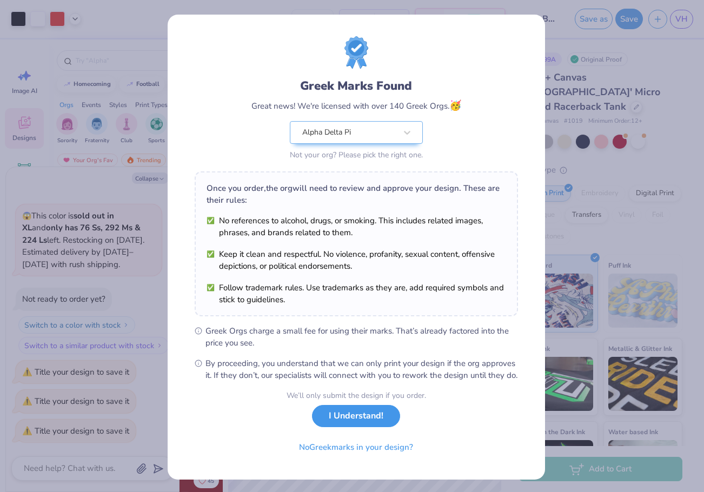
click at [346, 427] on button "I Understand!" at bounding box center [356, 416] width 88 height 22
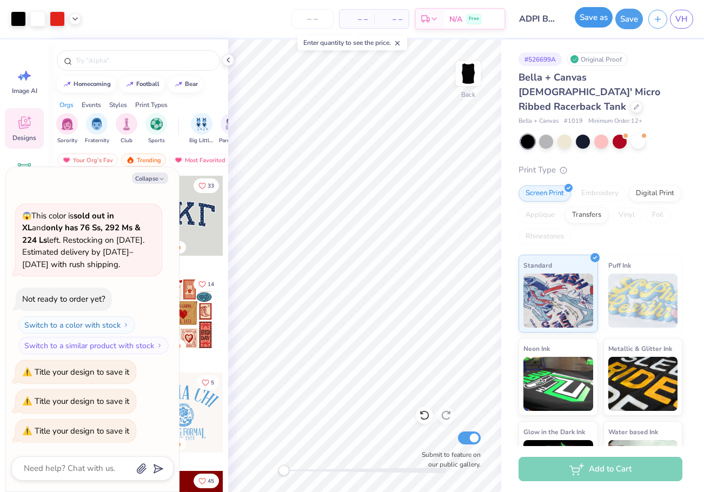
click at [594, 19] on button "Save as" at bounding box center [594, 17] width 38 height 21
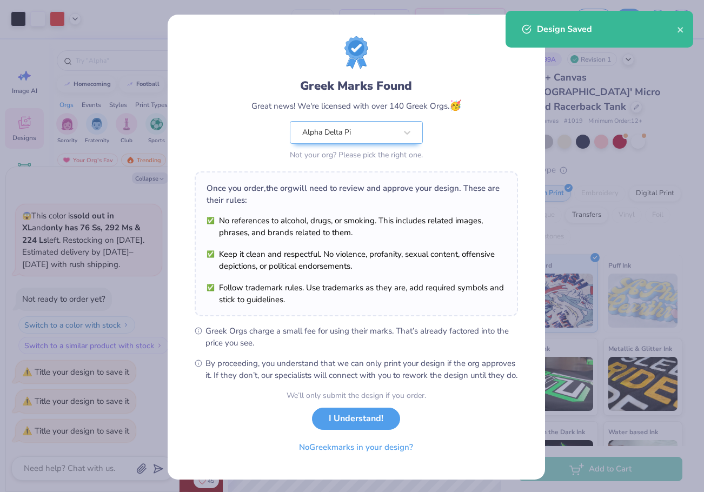
click at [635, 95] on div "Greek Marks Found Great news! We're licensed with over 140 Greek Orgs. 🥳 Alpha …" at bounding box center [352, 246] width 704 height 492
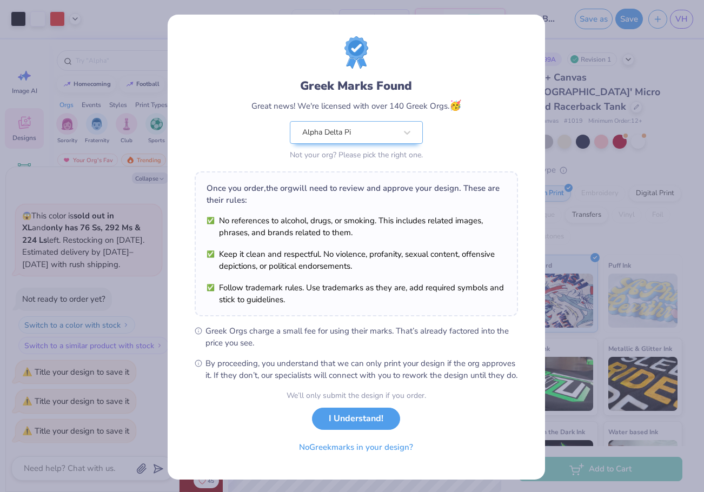
click at [352, 430] on button "I Understand!" at bounding box center [356, 419] width 88 height 22
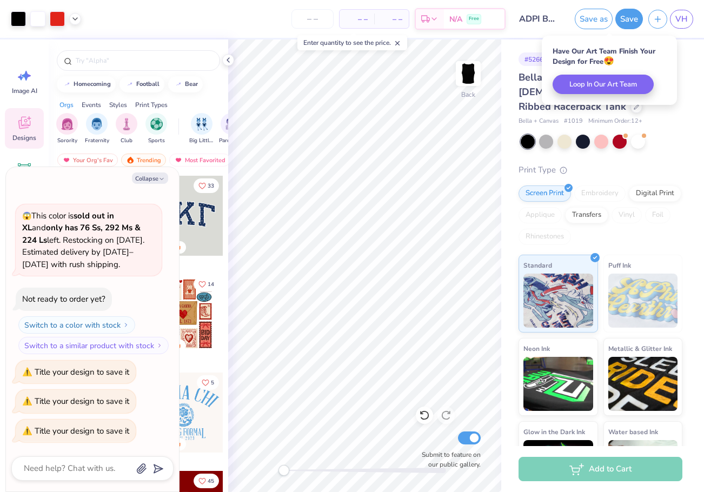
click at [670, 105] on div "Have Our Art Team Finish Your Design for Free 😍 Loop In Our Art Team" at bounding box center [610, 70] width 142 height 76
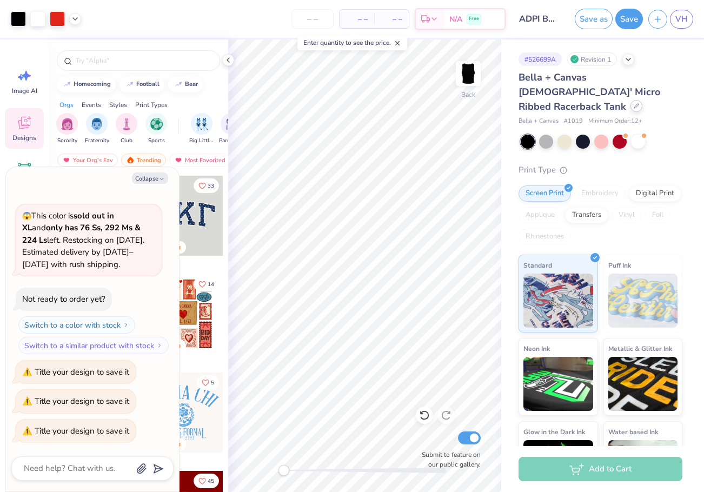
click at [635, 104] on icon at bounding box center [637, 106] width 4 height 4
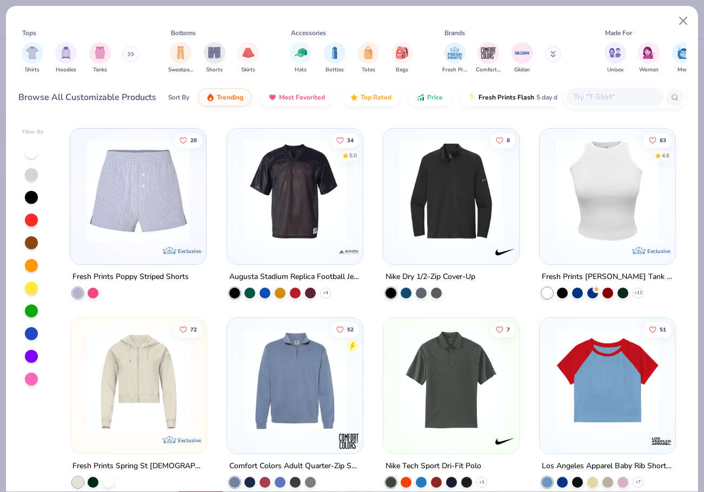
scroll to position [3030, 0]
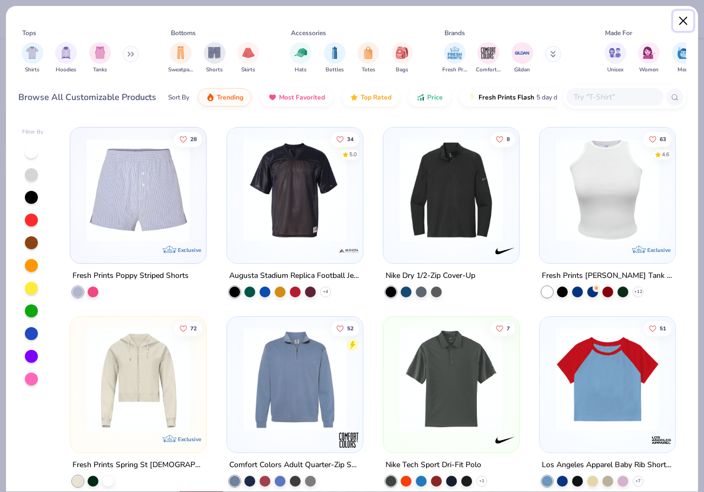
click at [682, 22] on button "Close" at bounding box center [684, 21] width 21 height 21
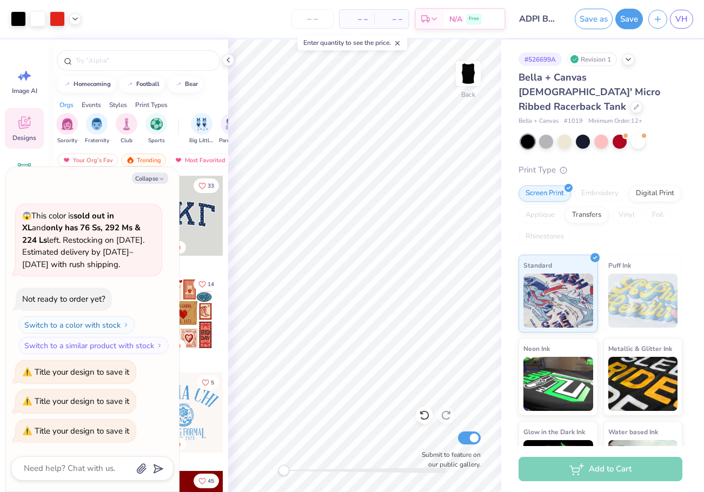
click at [606, 465] on div "Add to Cart" at bounding box center [601, 469] width 164 height 24
click at [578, 465] on div "Add to Cart" at bounding box center [601, 469] width 164 height 24
click at [230, 61] on icon at bounding box center [228, 60] width 9 height 9
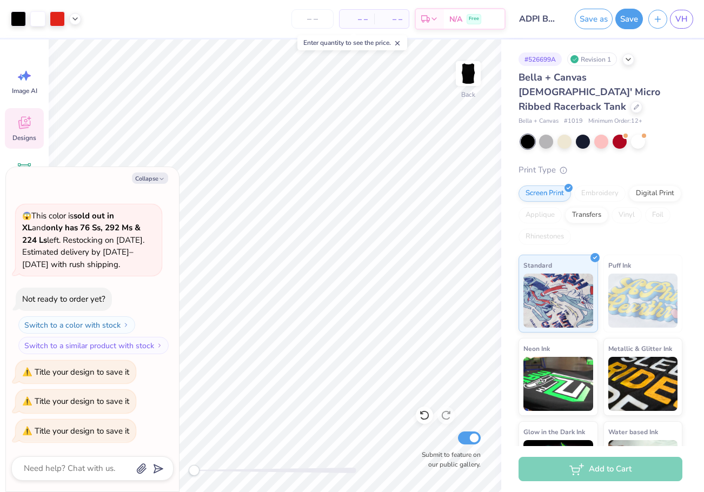
click at [400, 41] on icon at bounding box center [398, 43] width 8 height 8
click at [157, 177] on button "Collapse" at bounding box center [150, 178] width 36 height 11
type textarea "x"
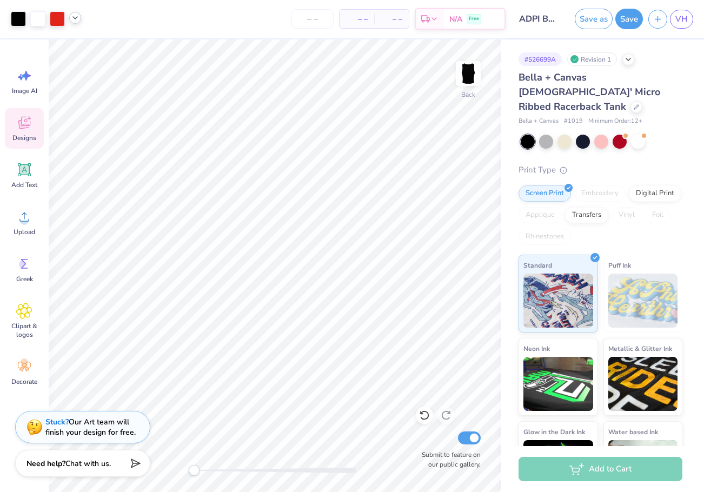
click at [75, 18] on icon at bounding box center [75, 18] width 9 height 9
click at [625, 57] on icon at bounding box center [628, 58] width 9 height 9
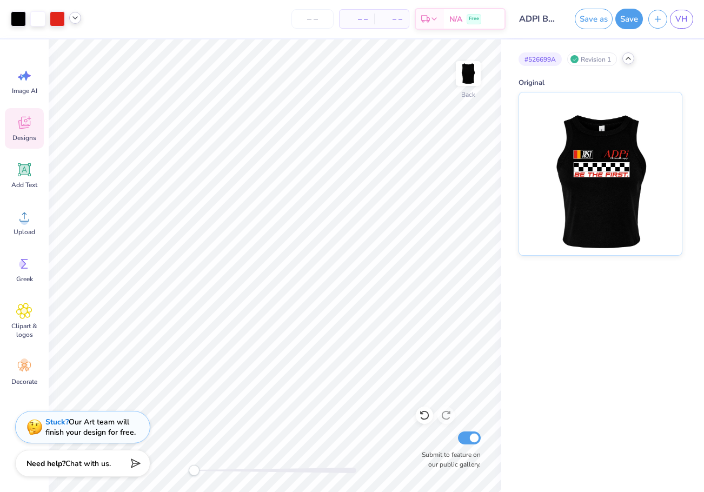
click at [628, 56] on icon at bounding box center [628, 58] width 9 height 9
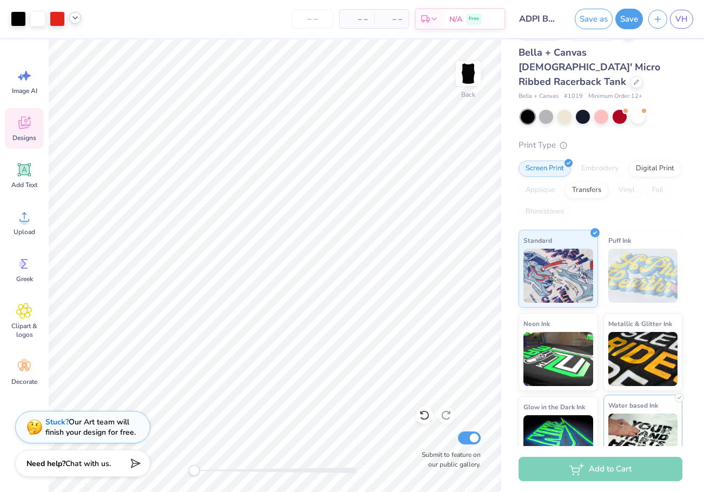
scroll to position [38, 0]
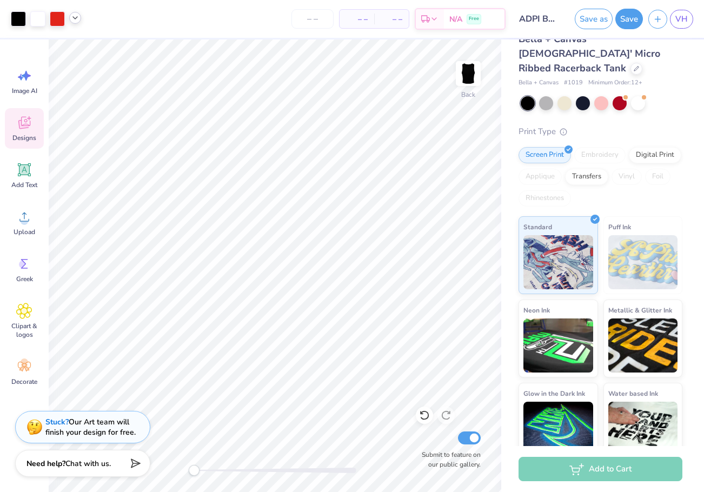
click at [572, 472] on div "Add to Cart" at bounding box center [601, 469] width 164 height 24
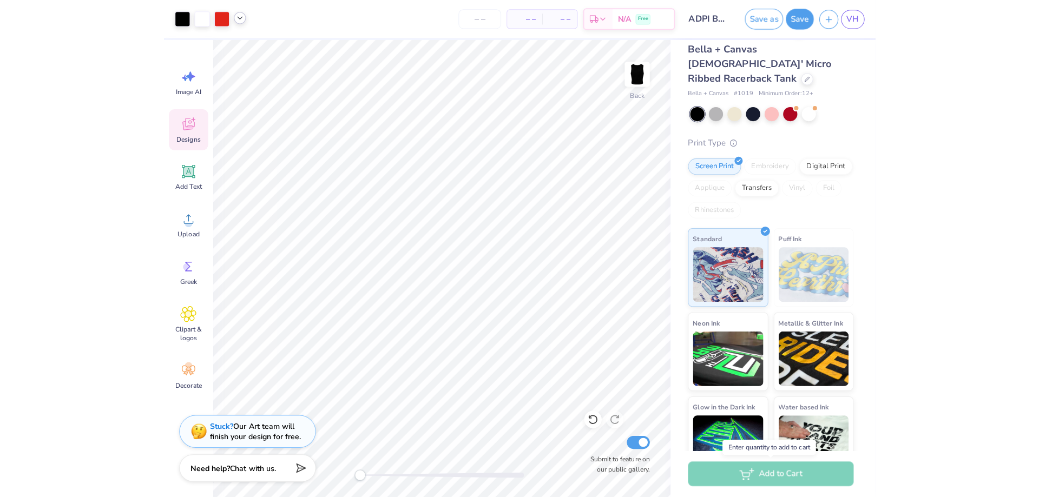
scroll to position [0, 0]
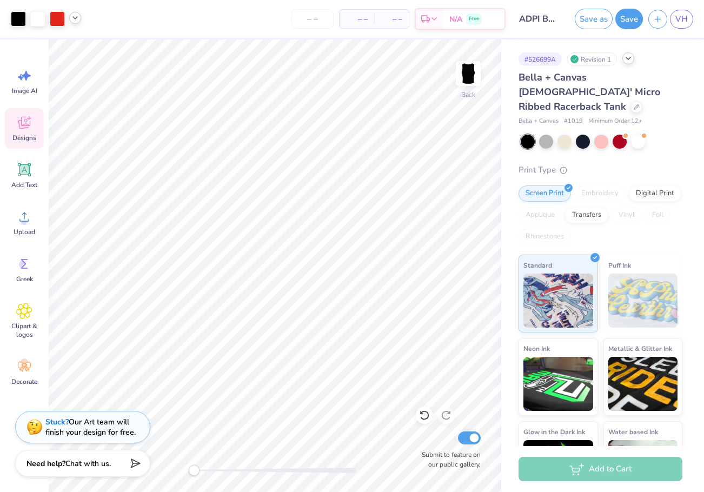
click at [602, 61] on div "Revision 1" at bounding box center [593, 59] width 50 height 14
click at [627, 62] on icon at bounding box center [628, 58] width 9 height 9
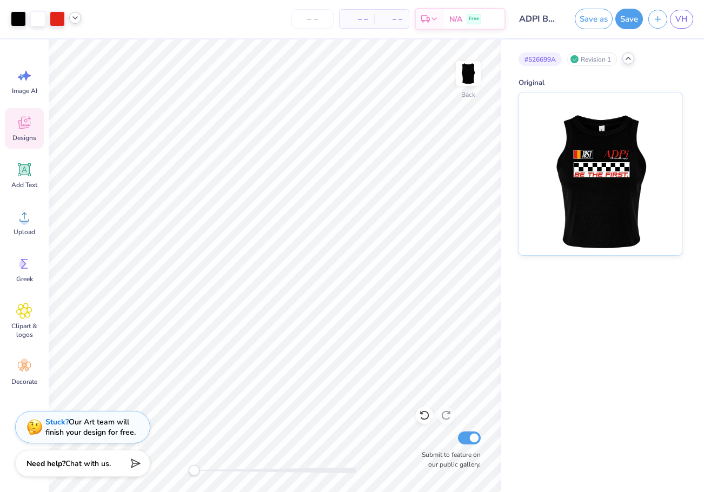
click at [627, 62] on icon at bounding box center [628, 58] width 9 height 9
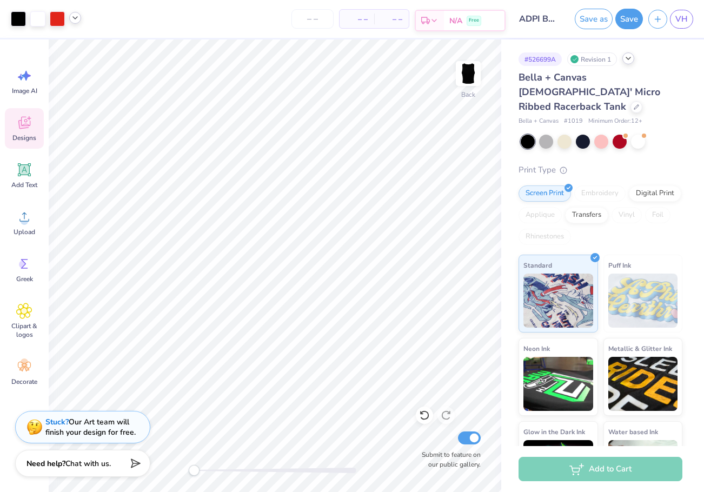
click at [463, 14] on div "N/A Free" at bounding box center [474, 20] width 61 height 19
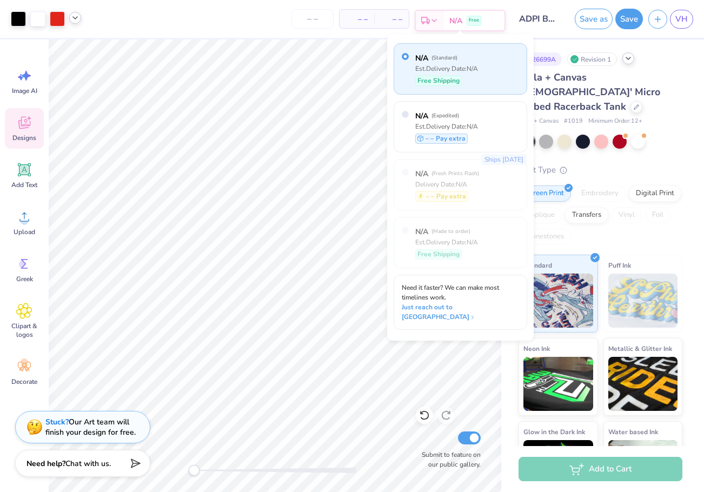
click at [477, 17] on span "Free" at bounding box center [474, 21] width 10 height 8
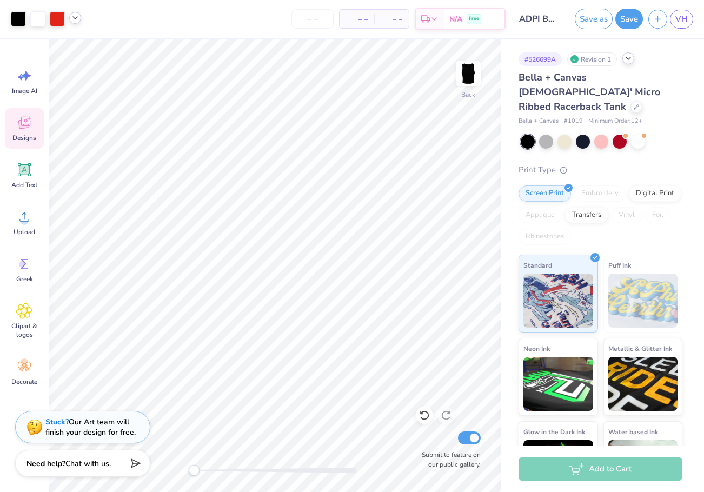
click at [396, 23] on span "– –" at bounding box center [392, 19] width 22 height 11
click at [352, 20] on span "– –" at bounding box center [357, 19] width 22 height 11
click at [298, 18] on input "number" at bounding box center [313, 18] width 42 height 19
click at [631, 20] on button "Save" at bounding box center [630, 17] width 28 height 21
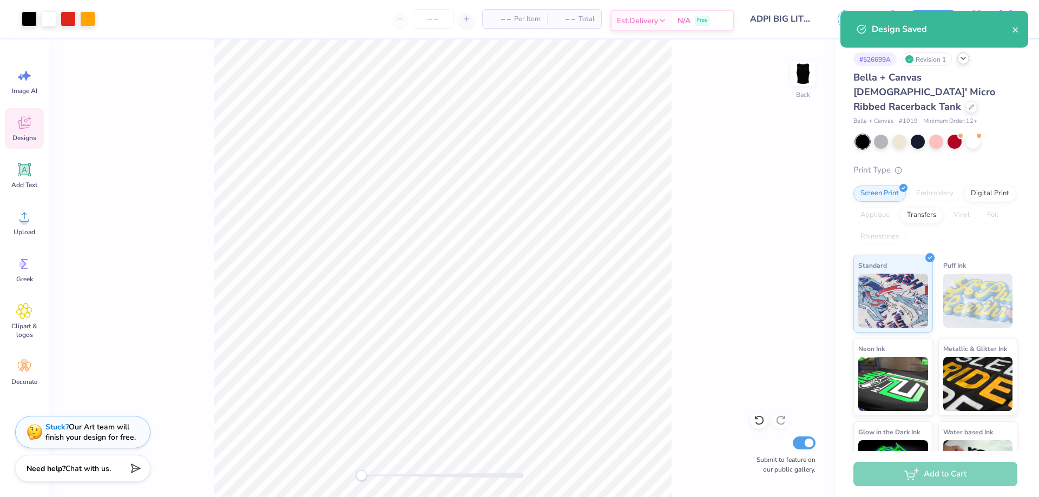
click at [634, 18] on span "Est. Delivery" at bounding box center [637, 20] width 41 height 11
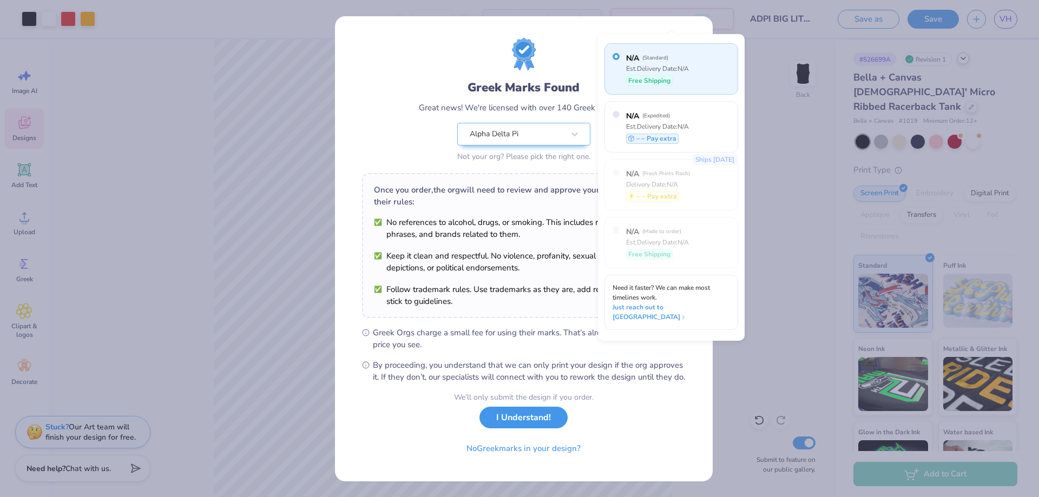
click at [524, 429] on button "I Understand!" at bounding box center [523, 418] width 88 height 22
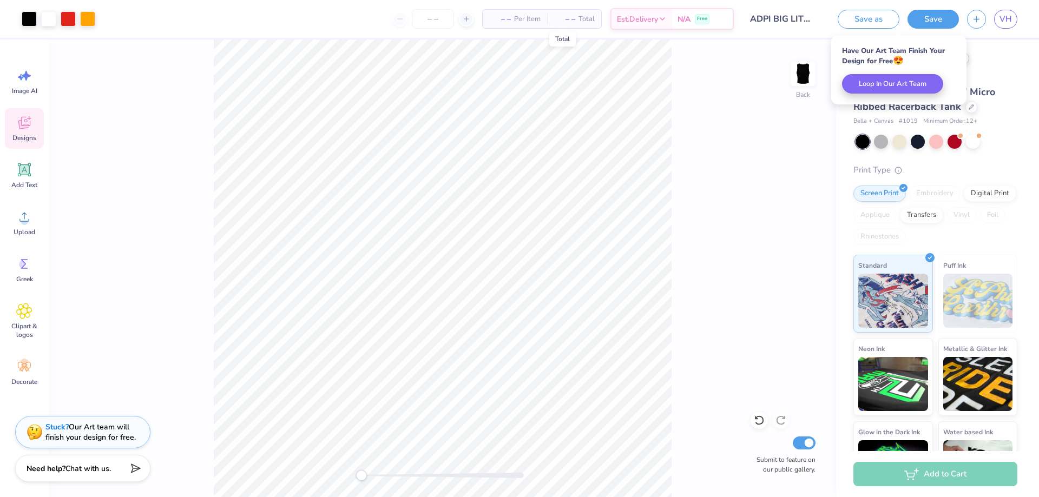
click at [565, 15] on span "– –" at bounding box center [565, 19] width 22 height 11
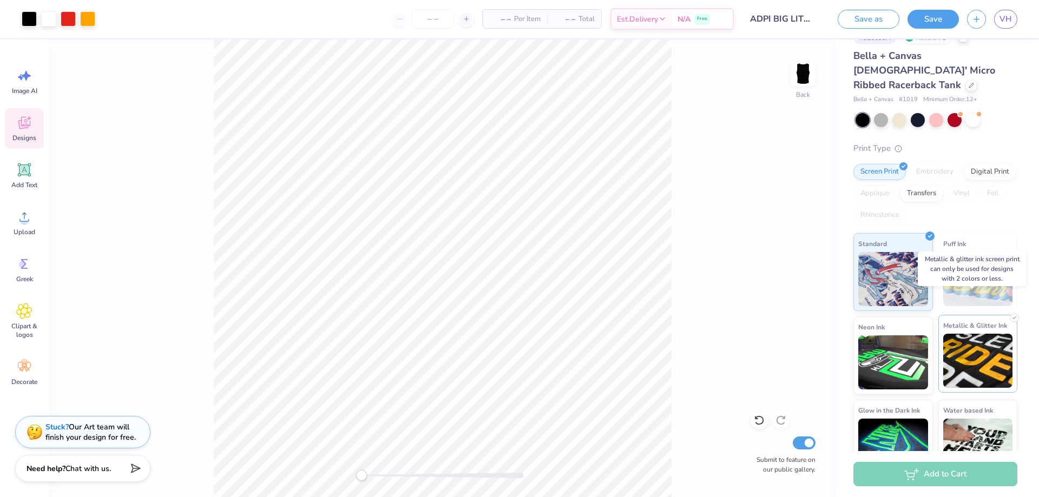
scroll to position [34, 0]
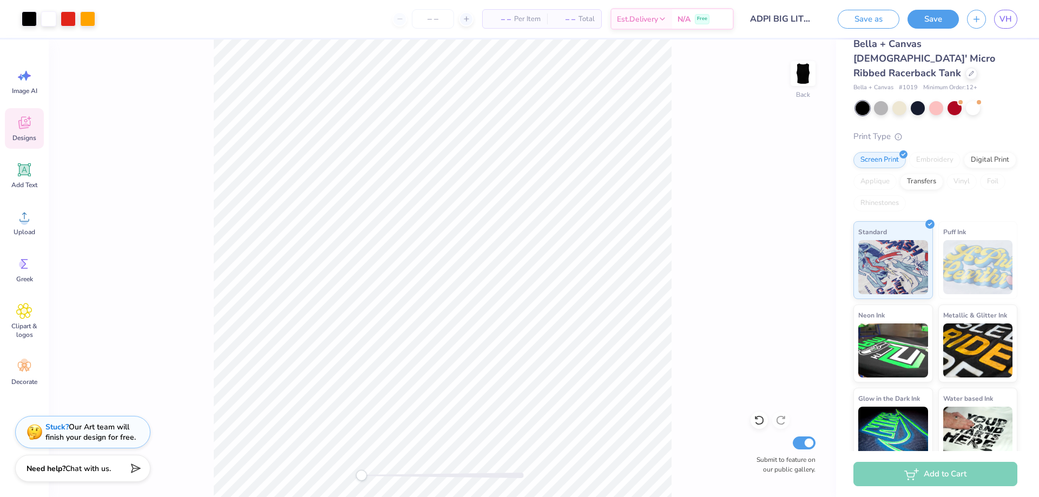
click at [704, 481] on div "Add to Cart" at bounding box center [935, 474] width 164 height 24
click at [704, 469] on div "Add to Cart" at bounding box center [935, 474] width 164 height 24
click at [704, 470] on div "Add to Cart" at bounding box center [935, 474] width 164 height 24
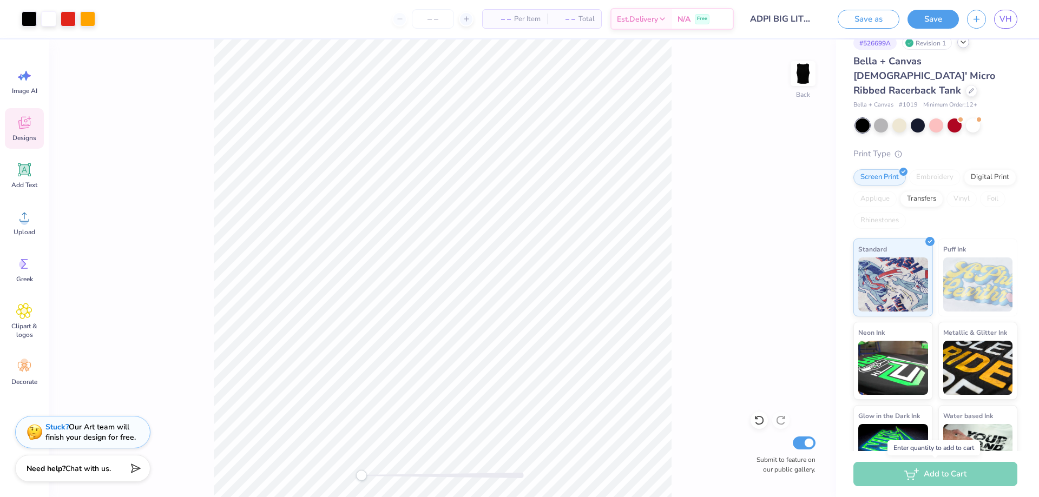
scroll to position [0, 0]
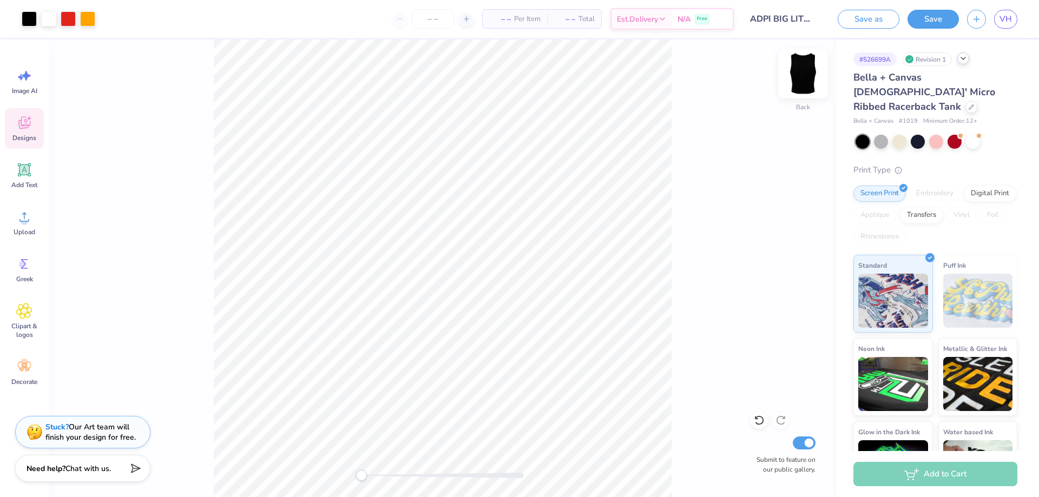
click at [704, 74] on img at bounding box center [802, 73] width 43 height 43
click at [704, 73] on img at bounding box center [802, 73] width 43 height 43
click at [704, 17] on input "ADPI BIG LITTLE" at bounding box center [768, 19] width 106 height 22
click at [704, 23] on input "ADPI BIG LITTLE" at bounding box center [768, 19] width 106 height 22
click at [433, 19] on div at bounding box center [432, 18] width 81 height 19
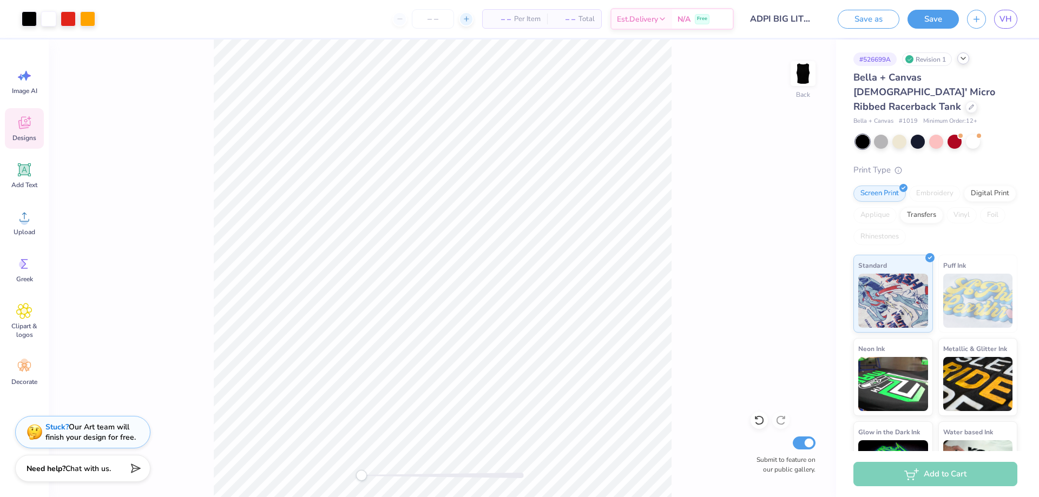
click at [433, 19] on input "number" at bounding box center [433, 18] width 42 height 19
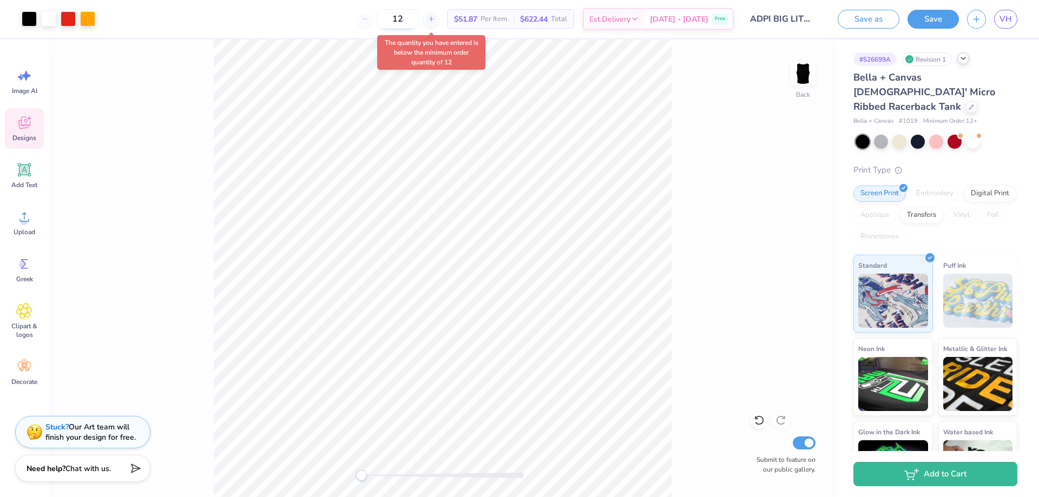
click at [416, 16] on input "12" at bounding box center [398, 18] width 42 height 19
type input "1"
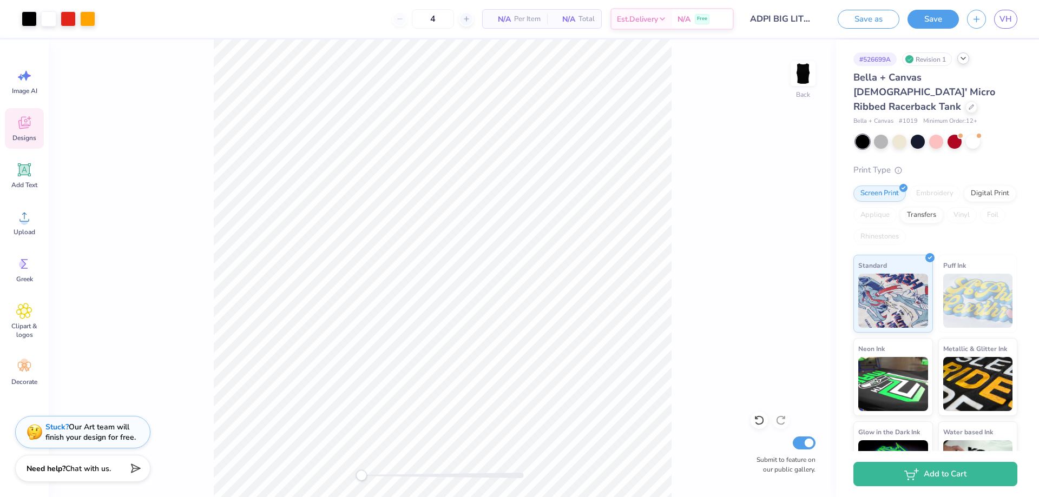
type input "12"
click at [196, 38] on div "Art colors 12 N/A Per Item N/A Total Est. Delivery N/A Free Design Title ADPI B…" at bounding box center [519, 248] width 1039 height 497
